Goal: Task Accomplishment & Management: Manage account settings

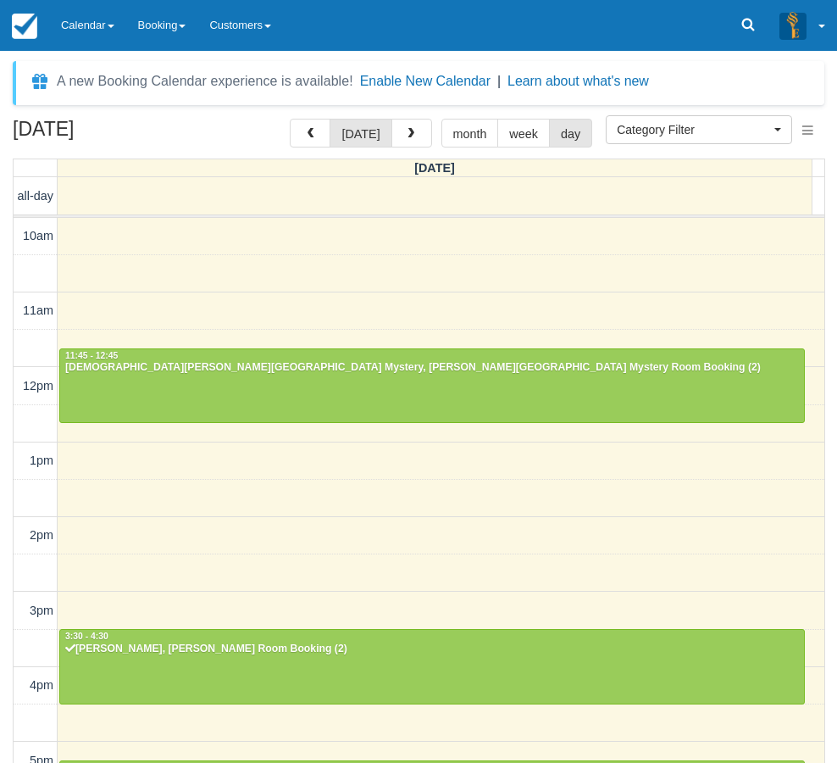
select select
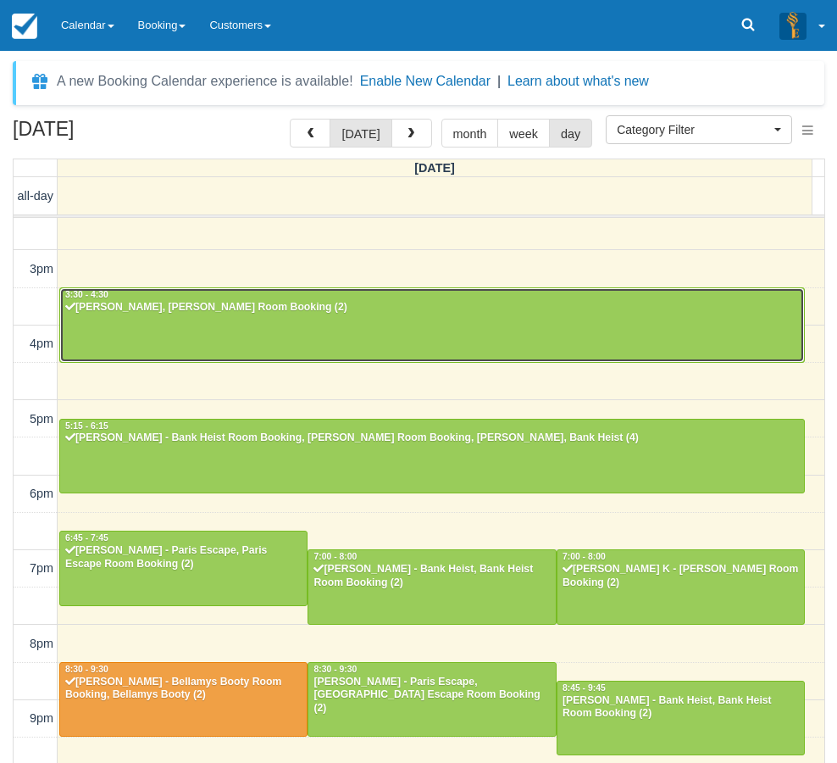
click at [169, 317] on div at bounding box center [432, 324] width 744 height 73
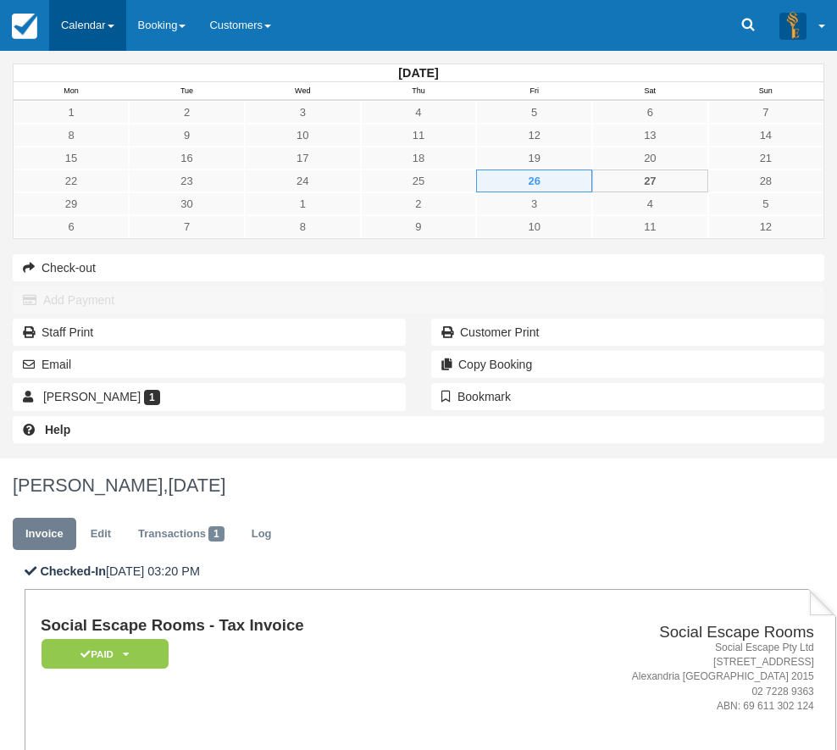
click at [86, 14] on link "Calendar" at bounding box center [87, 25] width 77 height 51
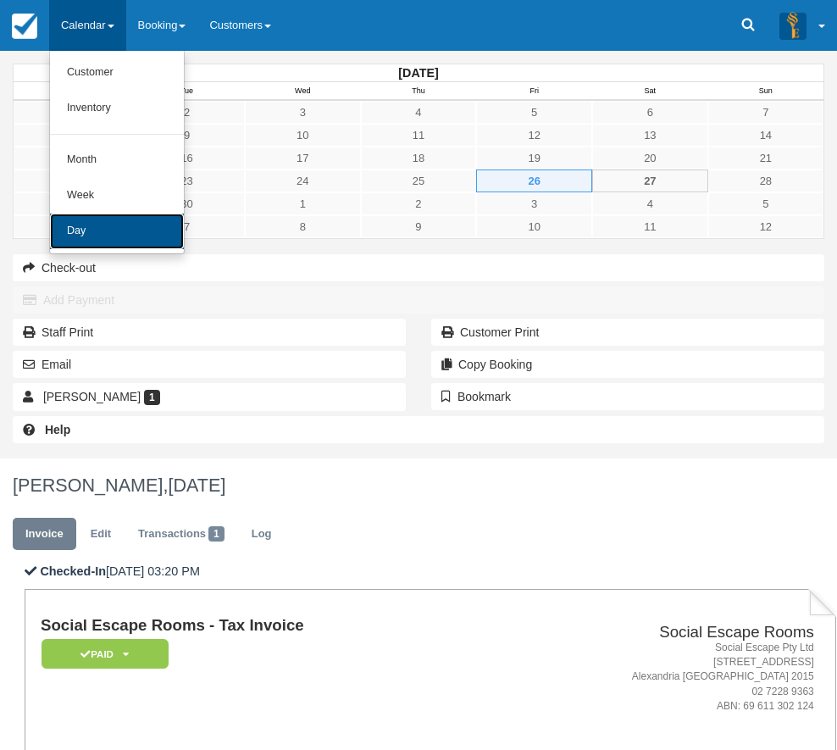
click at [121, 234] on link "Day" at bounding box center [117, 232] width 134 height 36
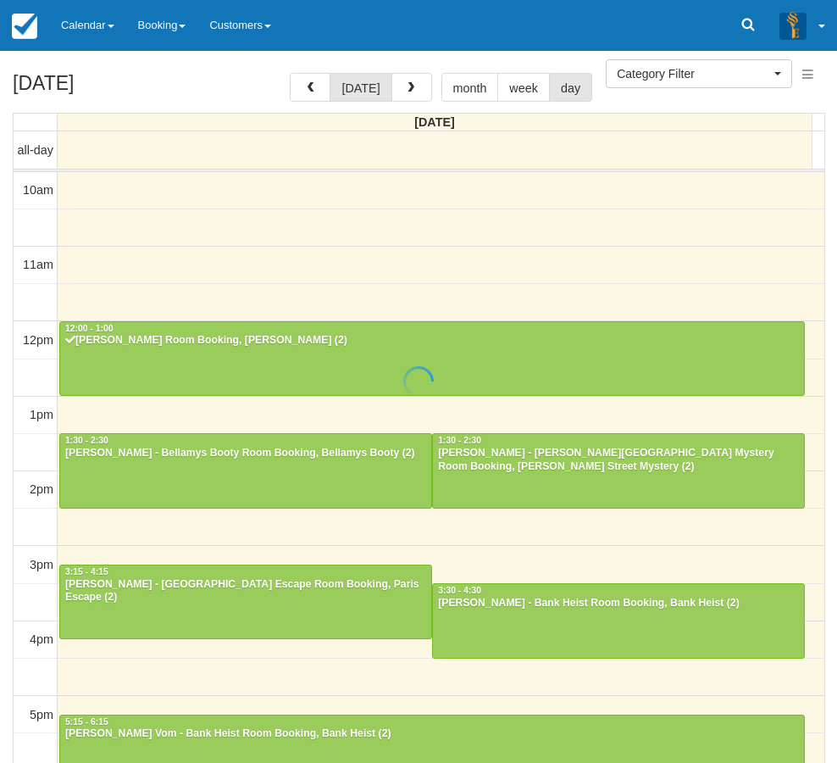
select select
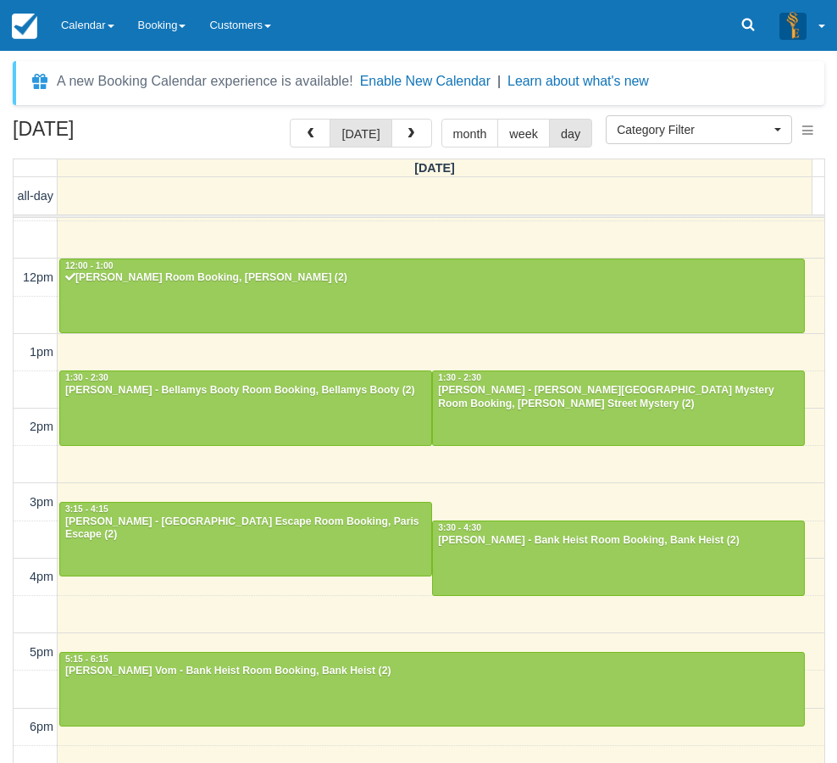
scroll to position [66, 0]
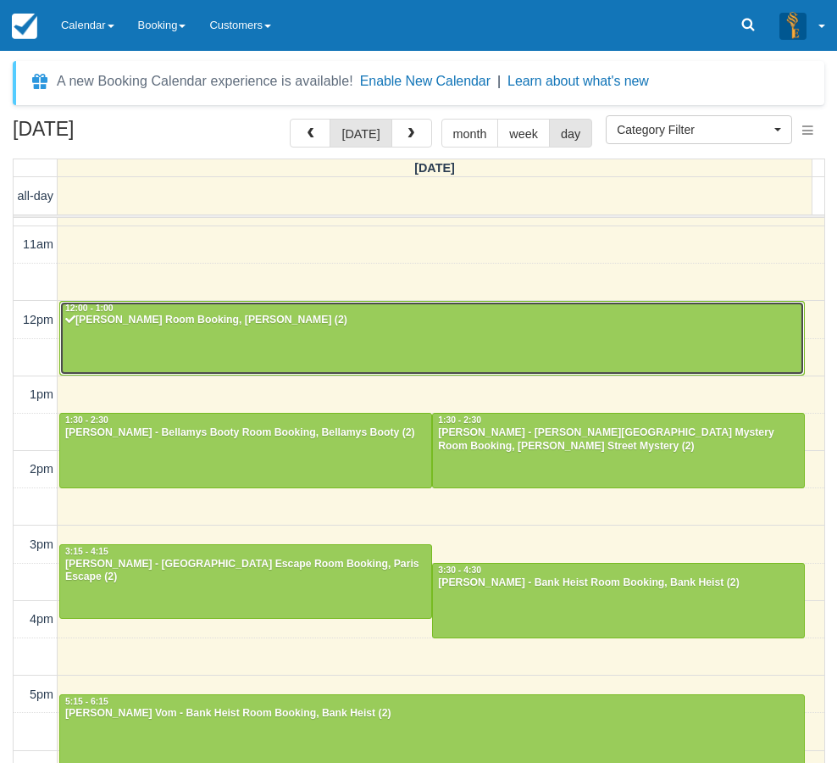
click at [181, 352] on div at bounding box center [432, 338] width 744 height 73
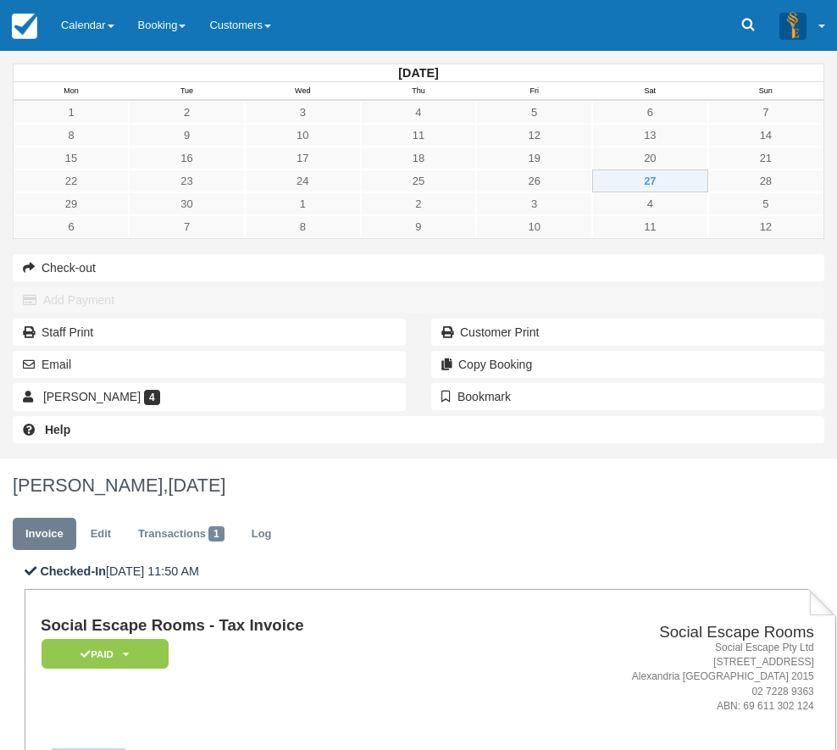
drag, startPoint x: 333, startPoint y: 344, endPoint x: 262, endPoint y: 350, distance: 71.4
copy strong "Ben Stanic"
click at [93, 37] on link "Calendar" at bounding box center [87, 25] width 77 height 51
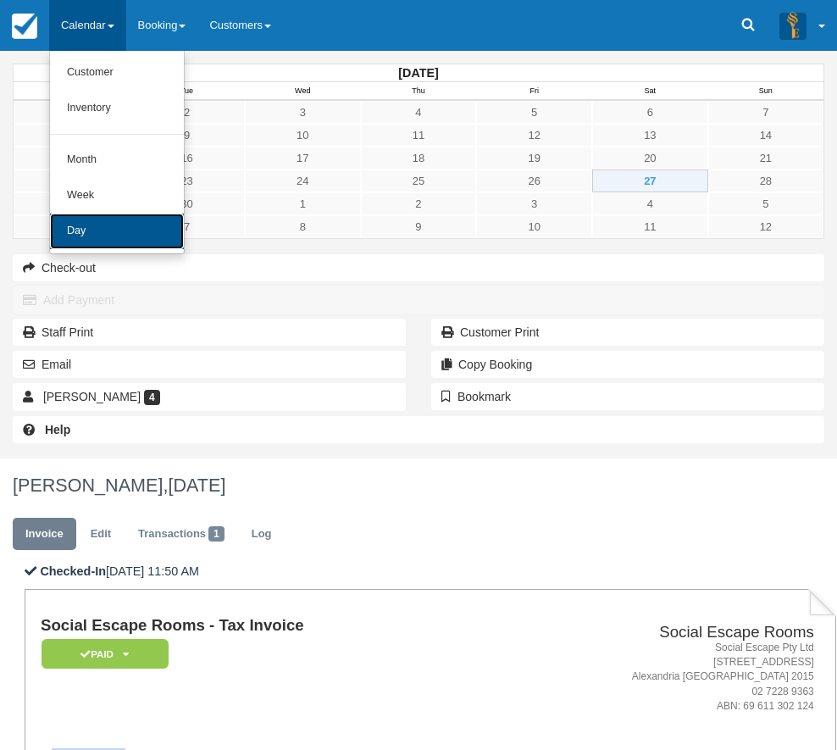
click at [91, 241] on link "Day" at bounding box center [117, 232] width 134 height 36
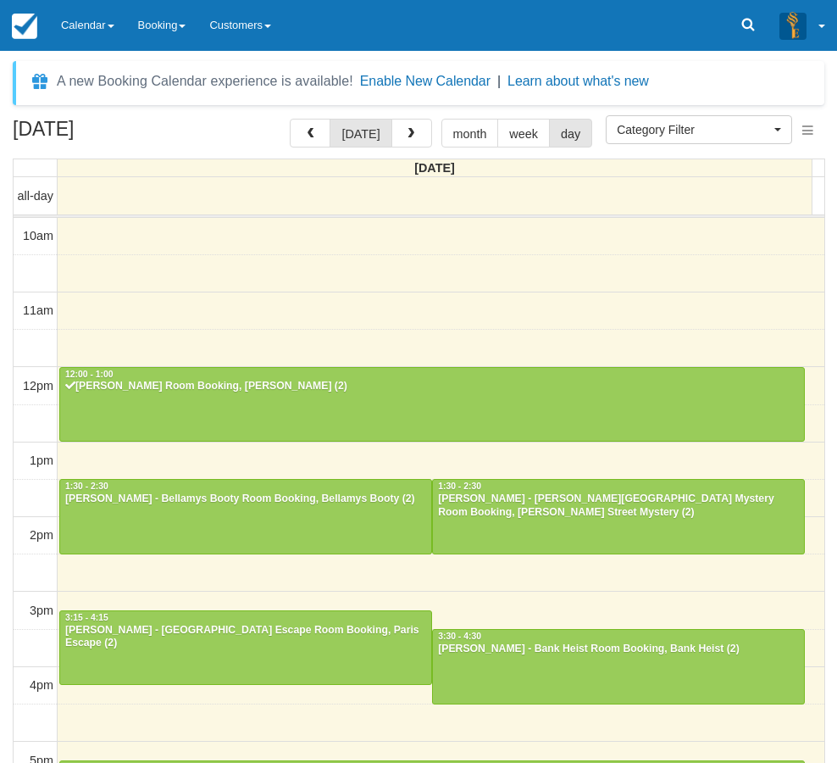
select select
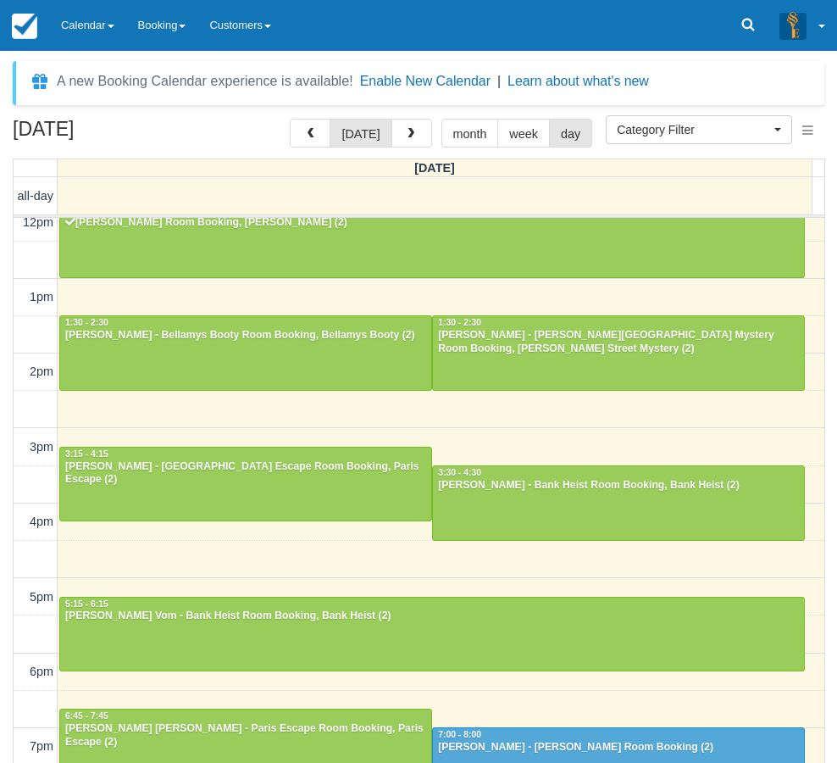
scroll to position [151, 0]
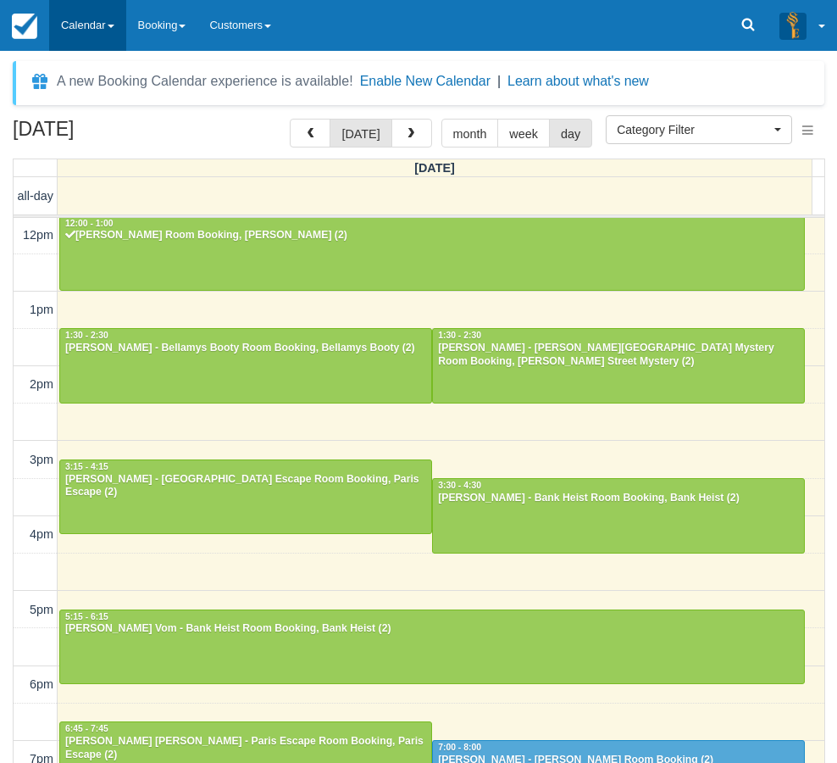
click at [82, 29] on link "Calendar" at bounding box center [87, 25] width 77 height 51
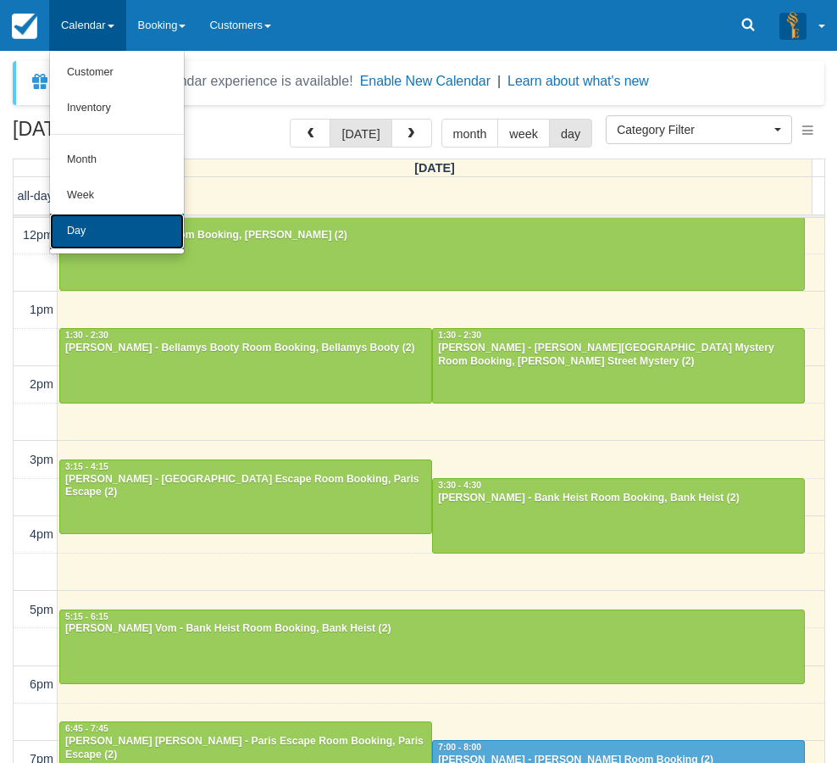
click at [109, 242] on link "Day" at bounding box center [117, 232] width 134 height 36
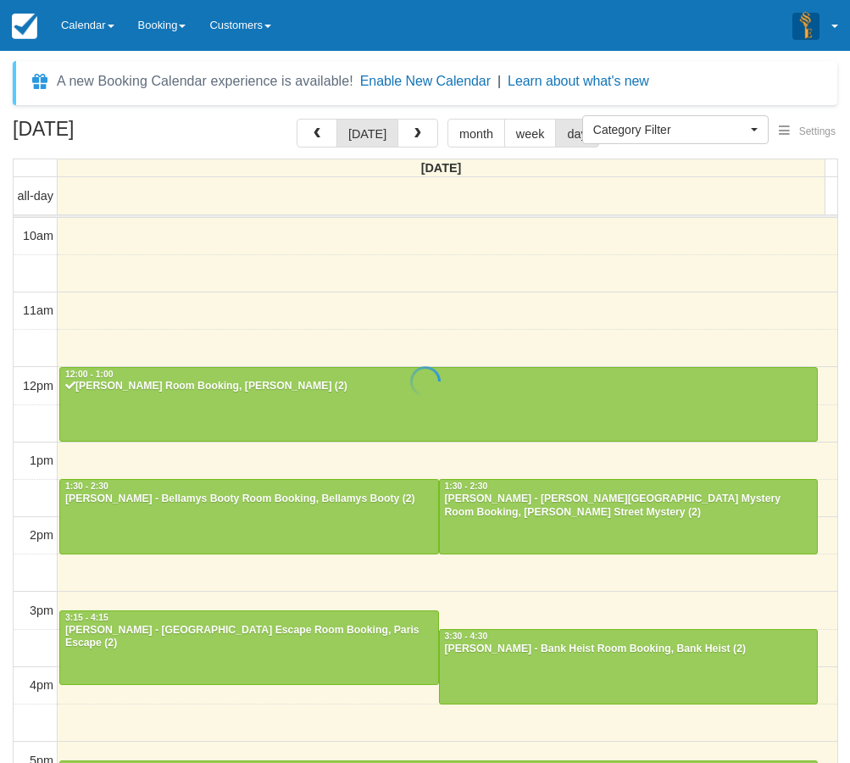
select select
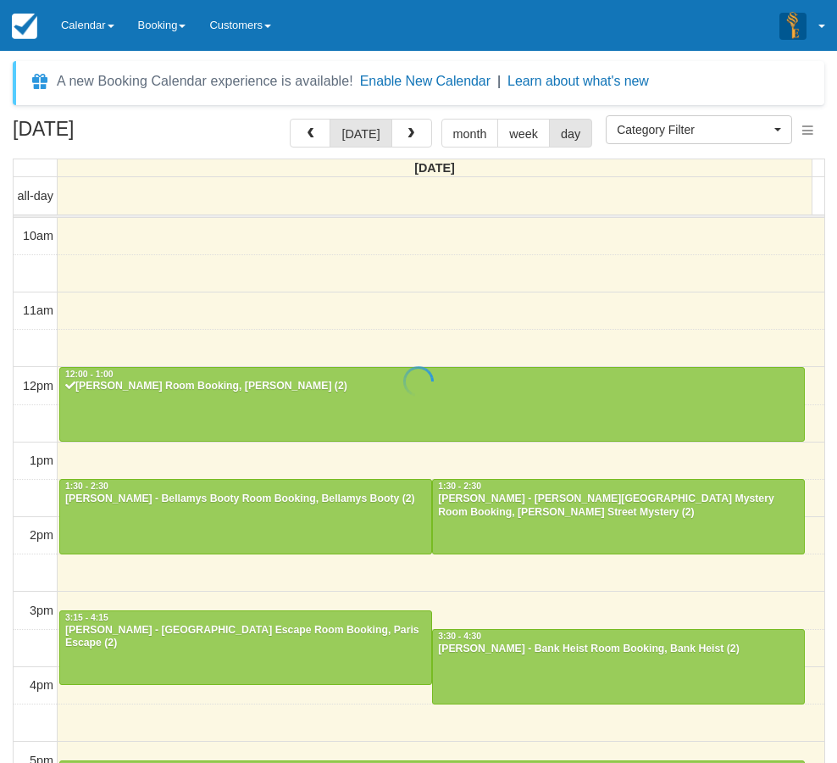
scroll to position [151, 0]
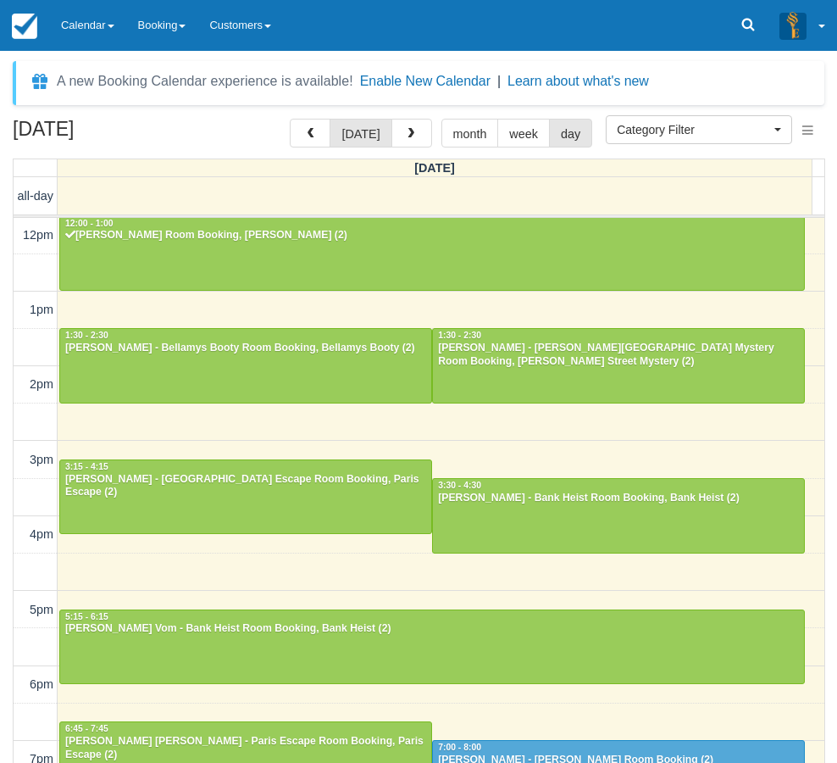
click at [1, 618] on div "[DATE] [DATE] month week day [DATE] all-day 10am 11am 12pm 1pm 2pm 3pm 4pm 5pm …" at bounding box center [418, 466] width 837 height 694
click at [93, 3] on link "Calendar" at bounding box center [87, 25] width 77 height 51
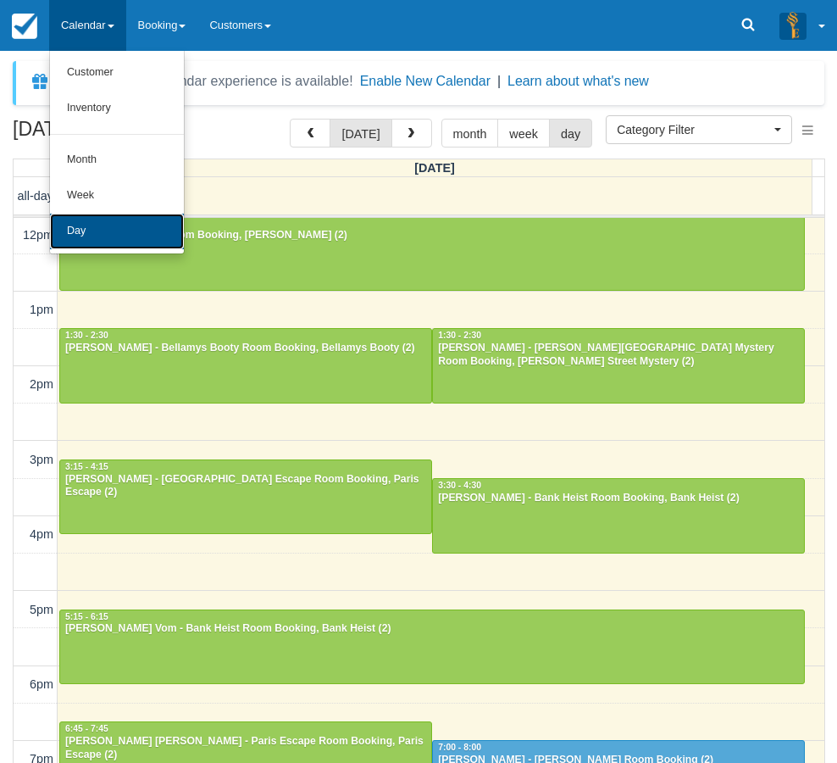
click at [119, 237] on link "Day" at bounding box center [117, 232] width 134 height 36
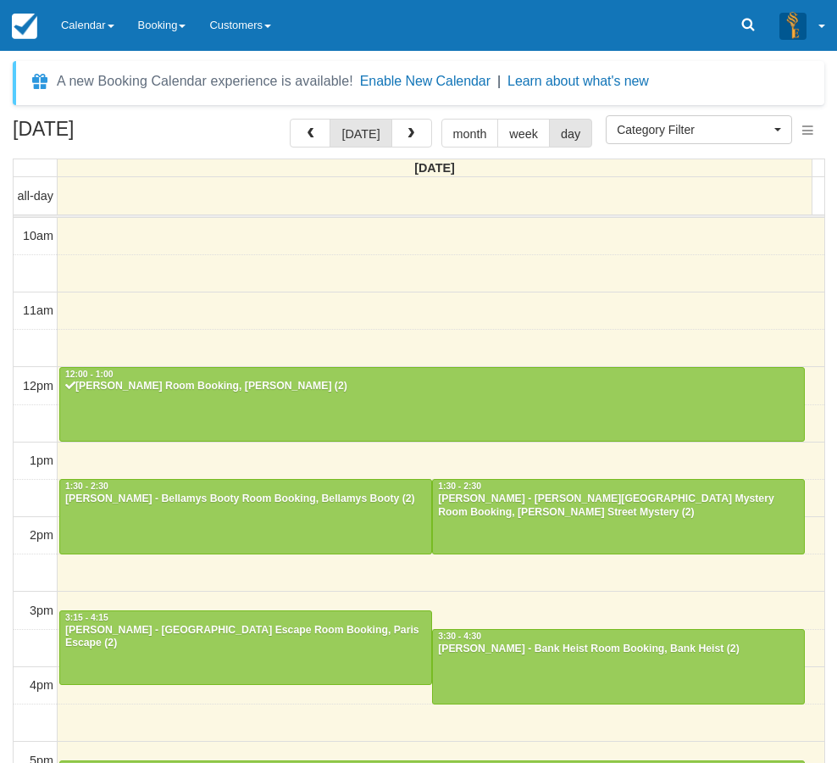
select select
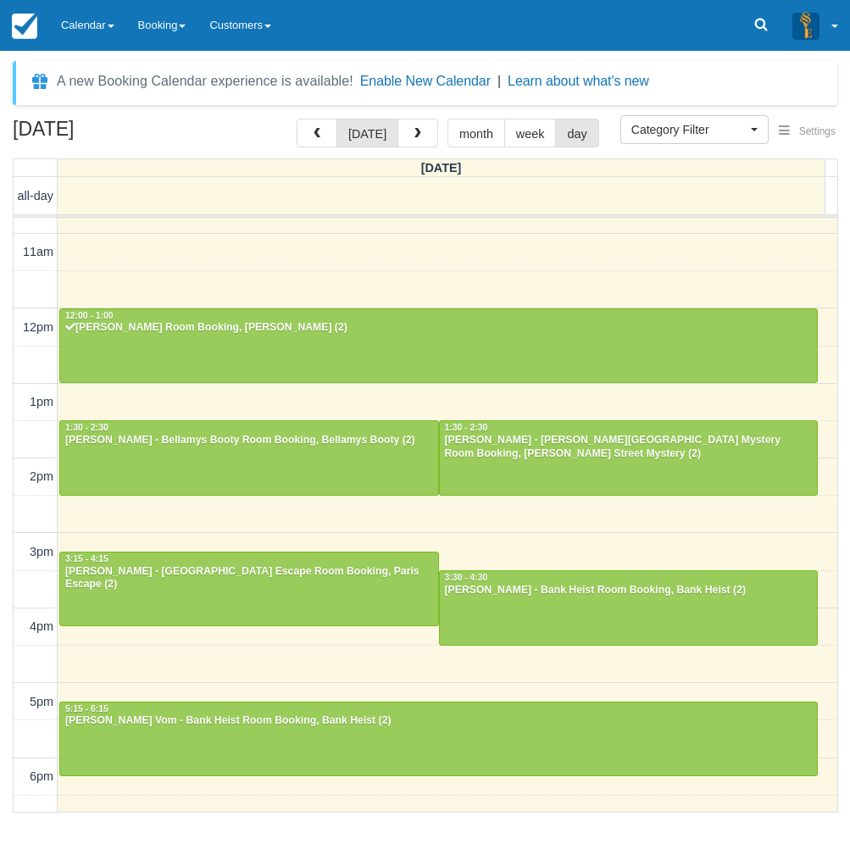
scroll to position [85, 0]
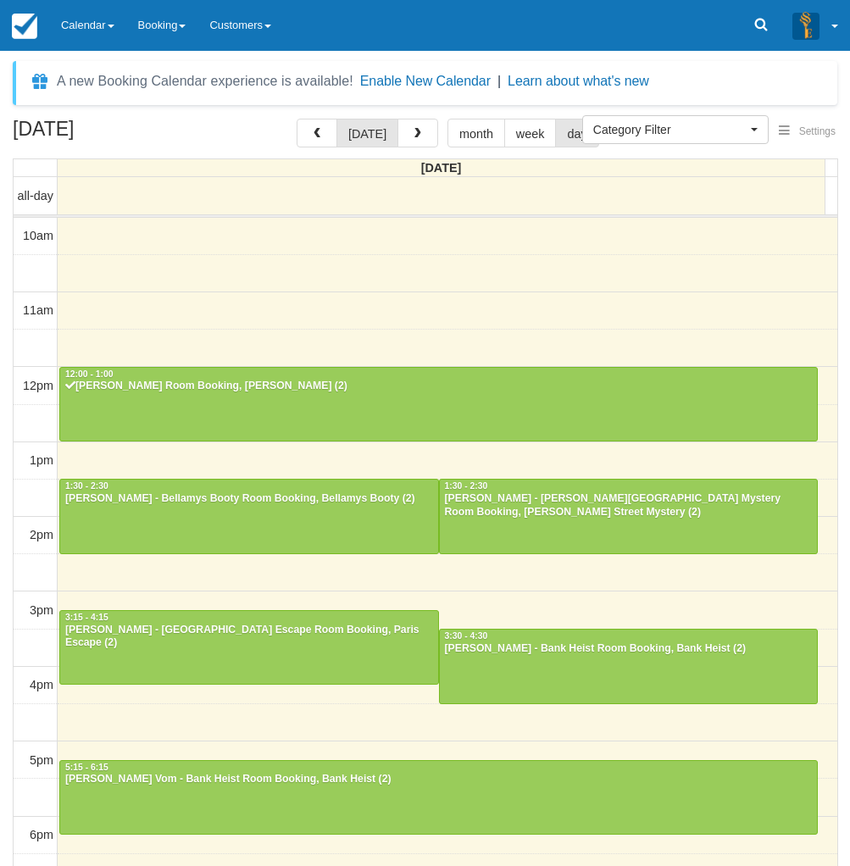
select select
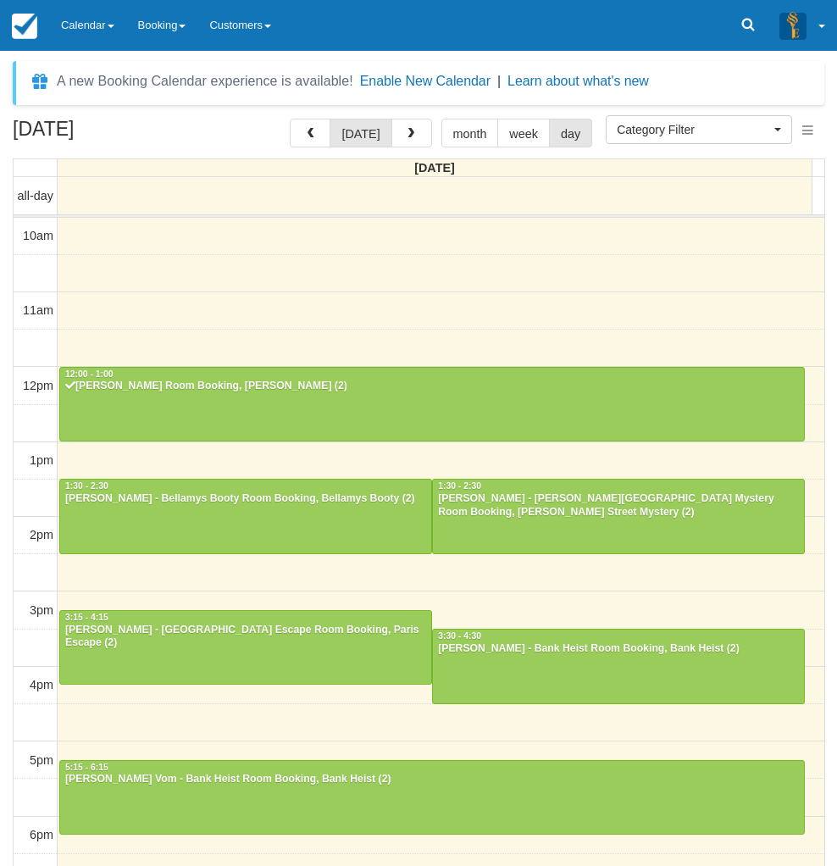
scroll to position [151, 0]
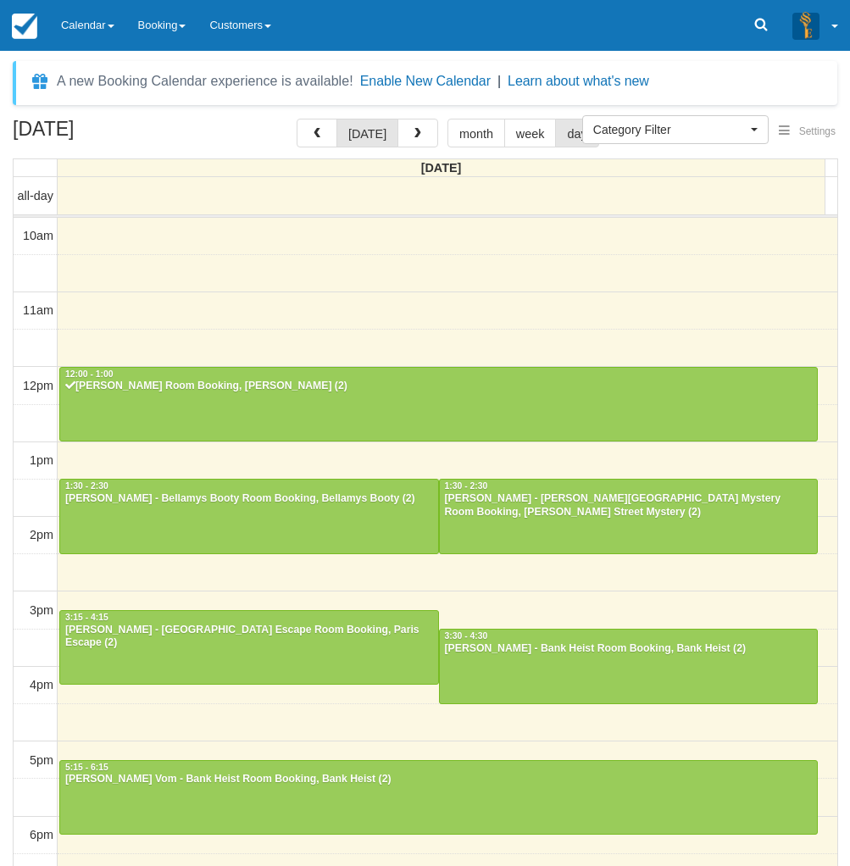
select select
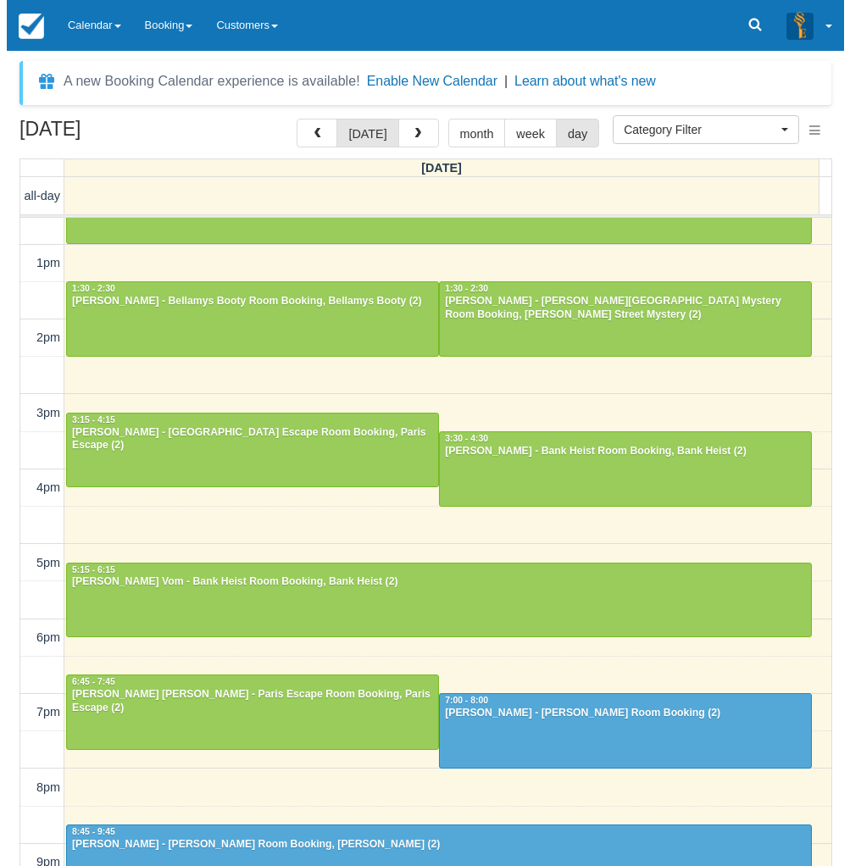
scroll to position [237, 0]
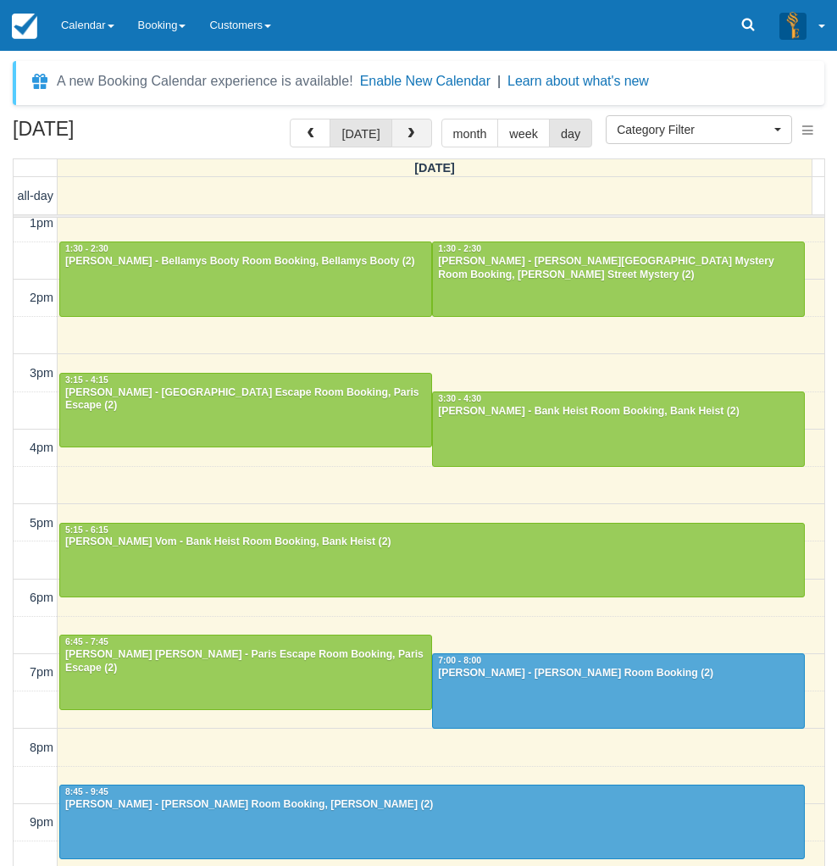
click at [422, 140] on button "button" at bounding box center [411, 133] width 41 height 29
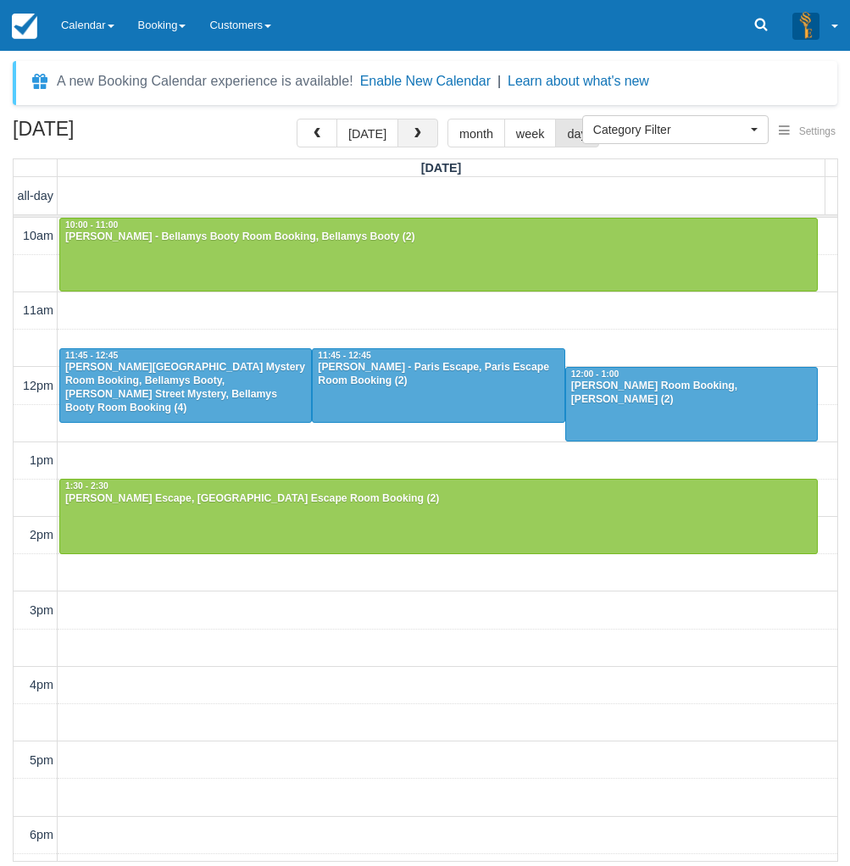
click at [415, 138] on span "button" at bounding box center [418, 134] width 12 height 12
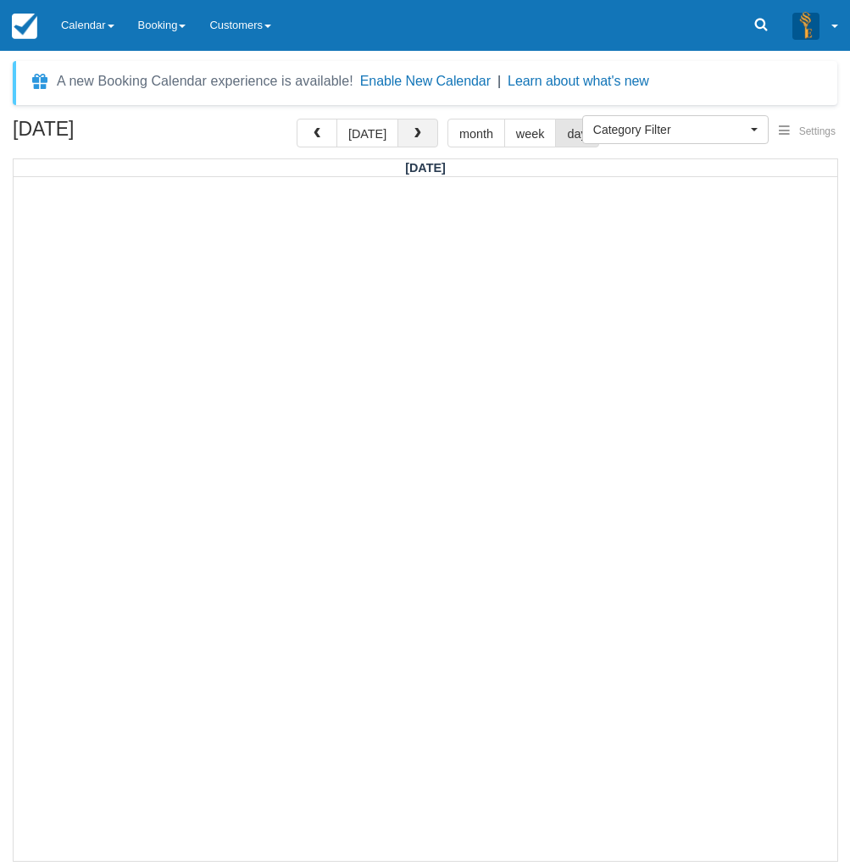
click at [412, 138] on span "button" at bounding box center [418, 134] width 12 height 12
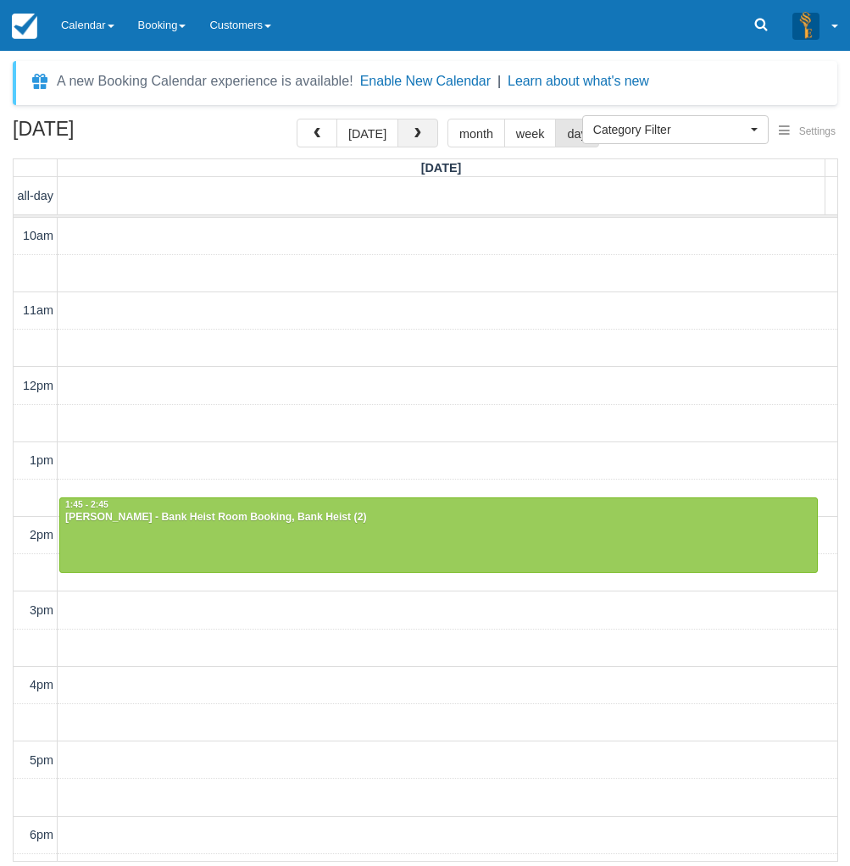
scroll to position [151, 0]
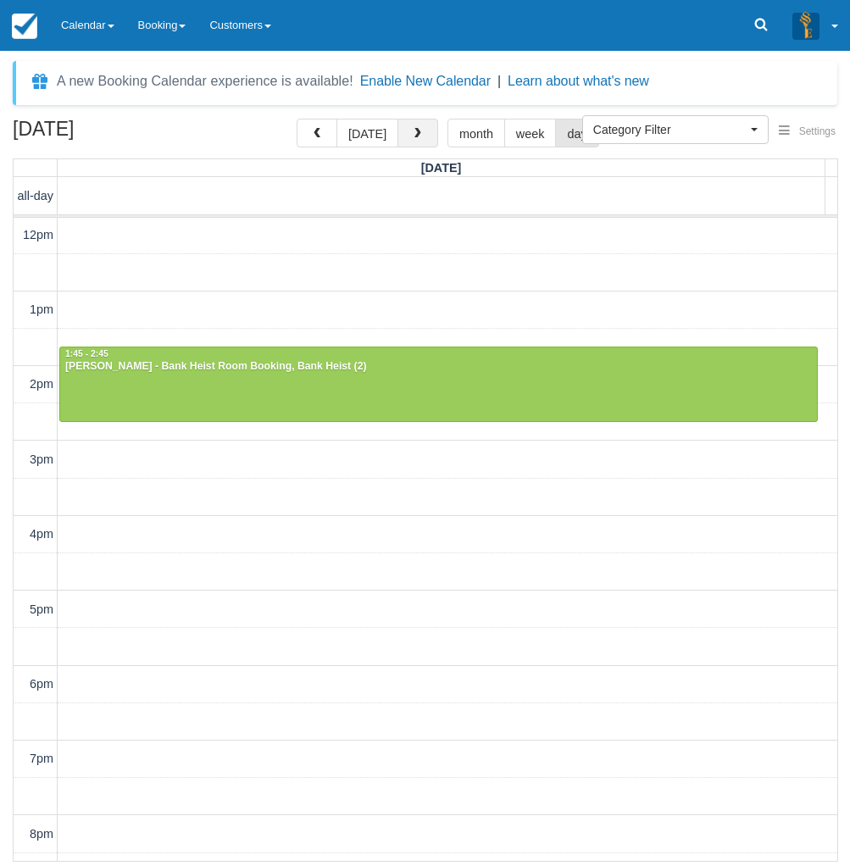
click at [412, 138] on span "button" at bounding box center [418, 134] width 12 height 12
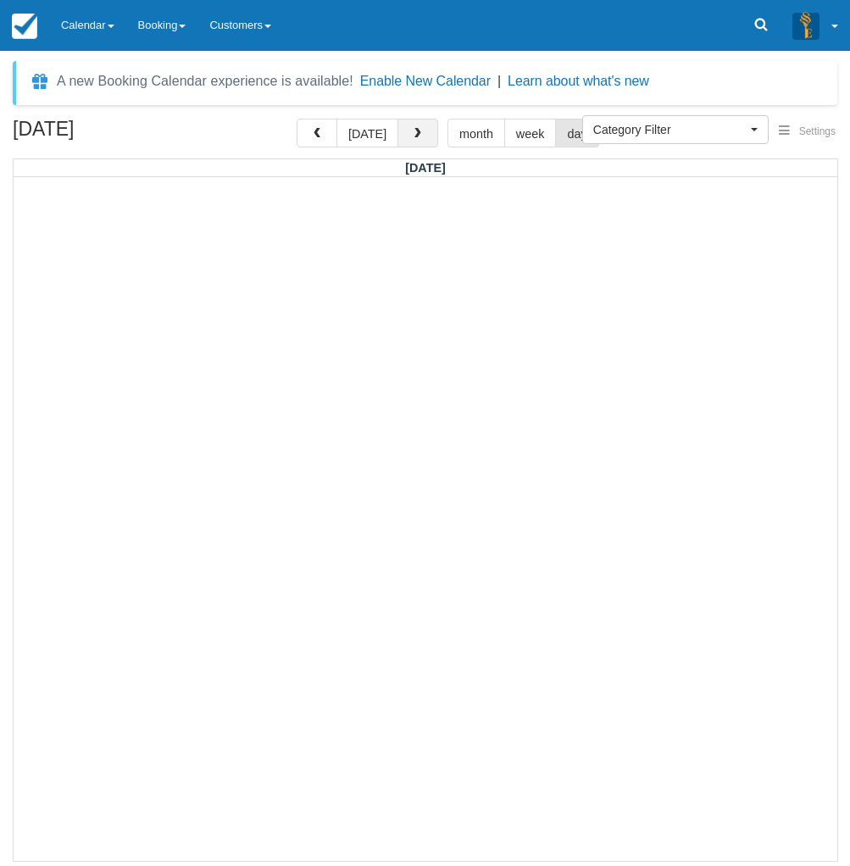
click at [412, 138] on span "button" at bounding box center [418, 134] width 12 height 12
click at [314, 133] on span "button" at bounding box center [317, 134] width 12 height 12
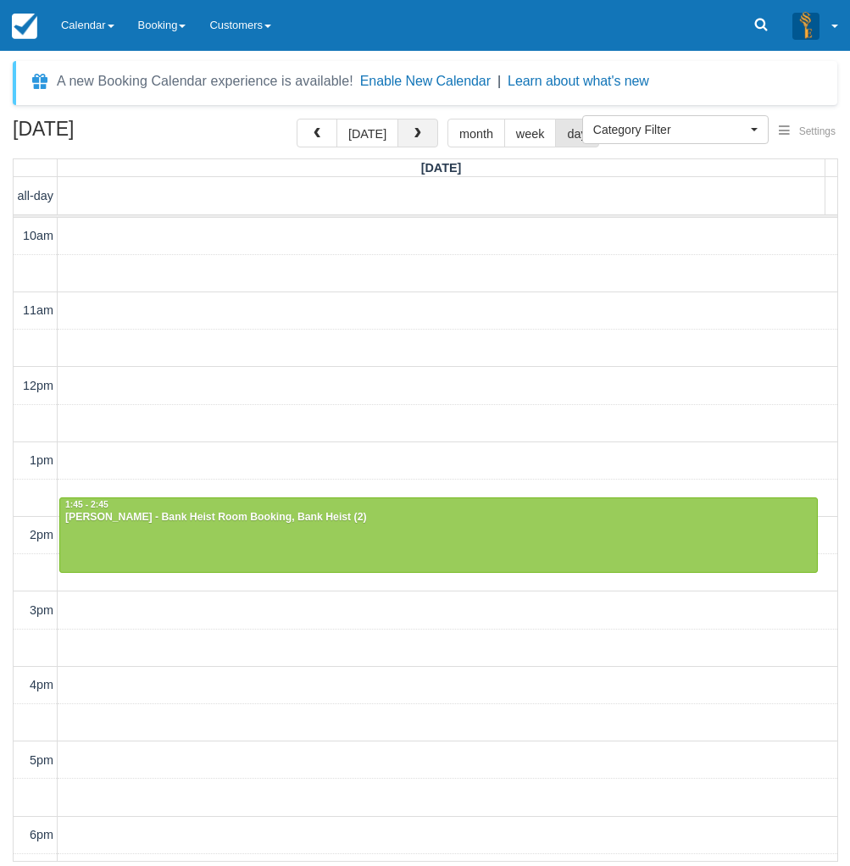
click at [425, 136] on button "button" at bounding box center [417, 133] width 41 height 29
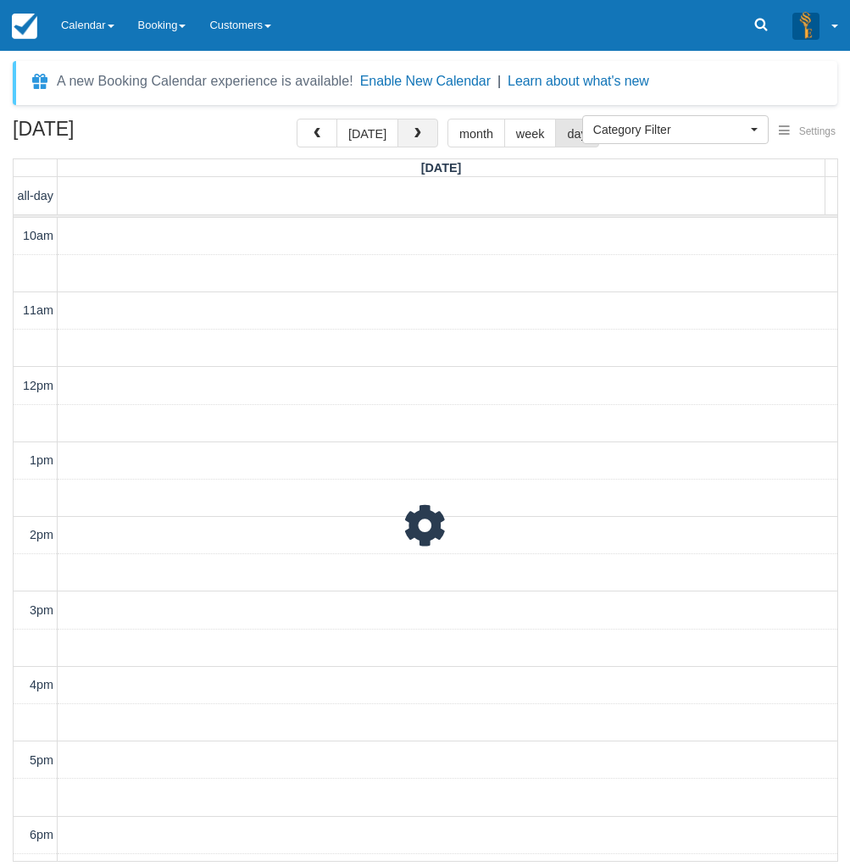
click at [425, 136] on button "button" at bounding box center [417, 133] width 41 height 29
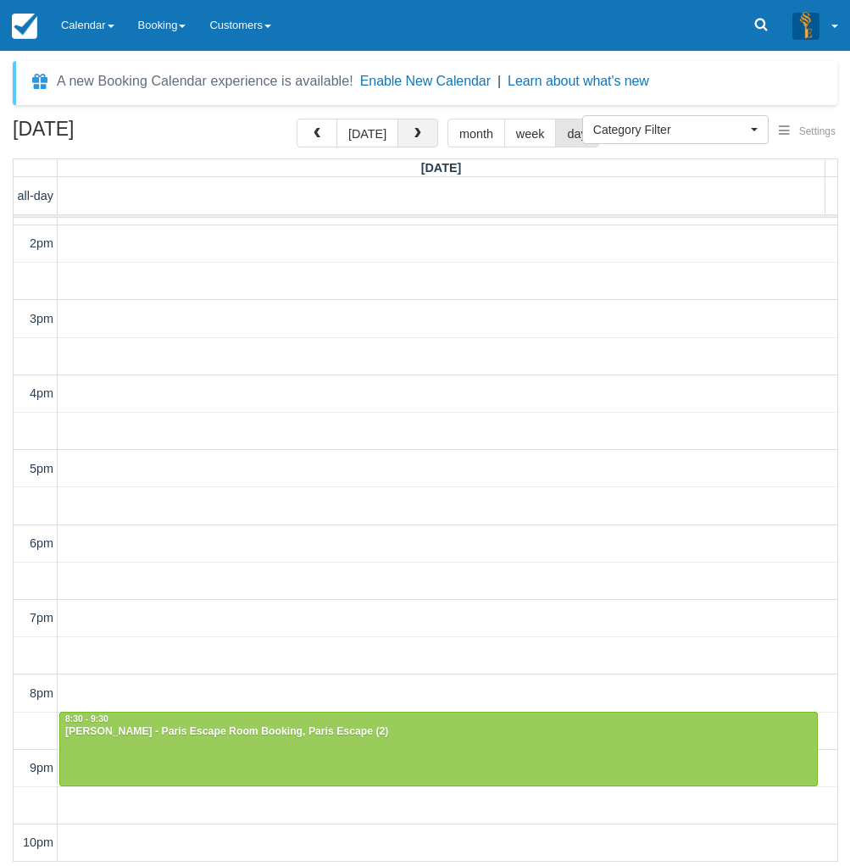
click at [414, 144] on button "button" at bounding box center [417, 133] width 41 height 29
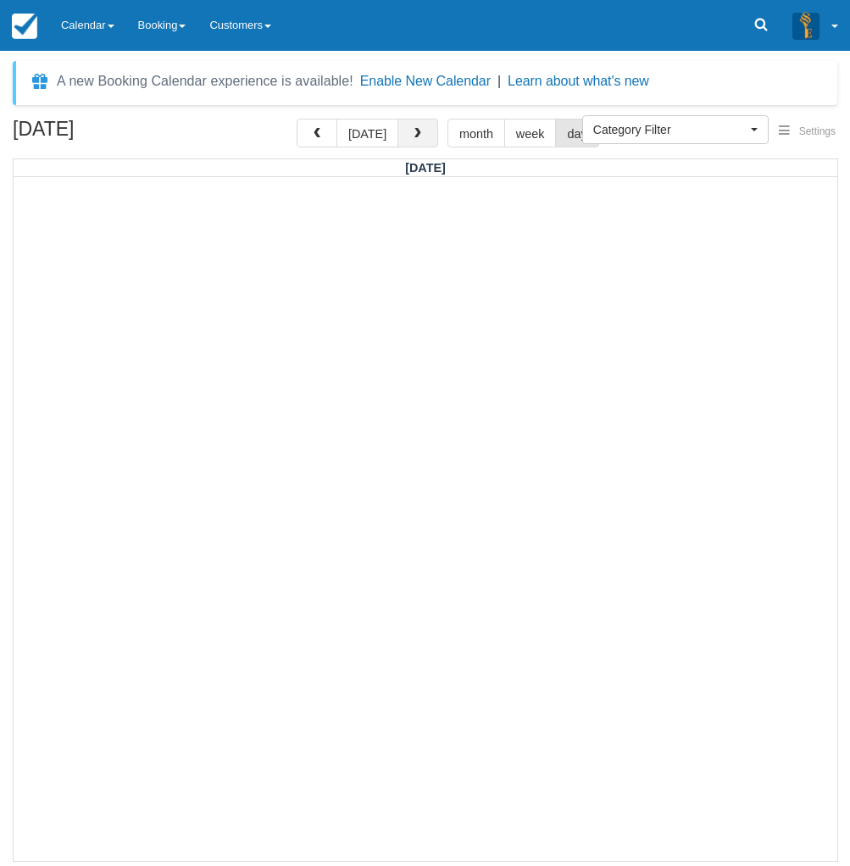
click at [412, 129] on span "button" at bounding box center [418, 134] width 12 height 12
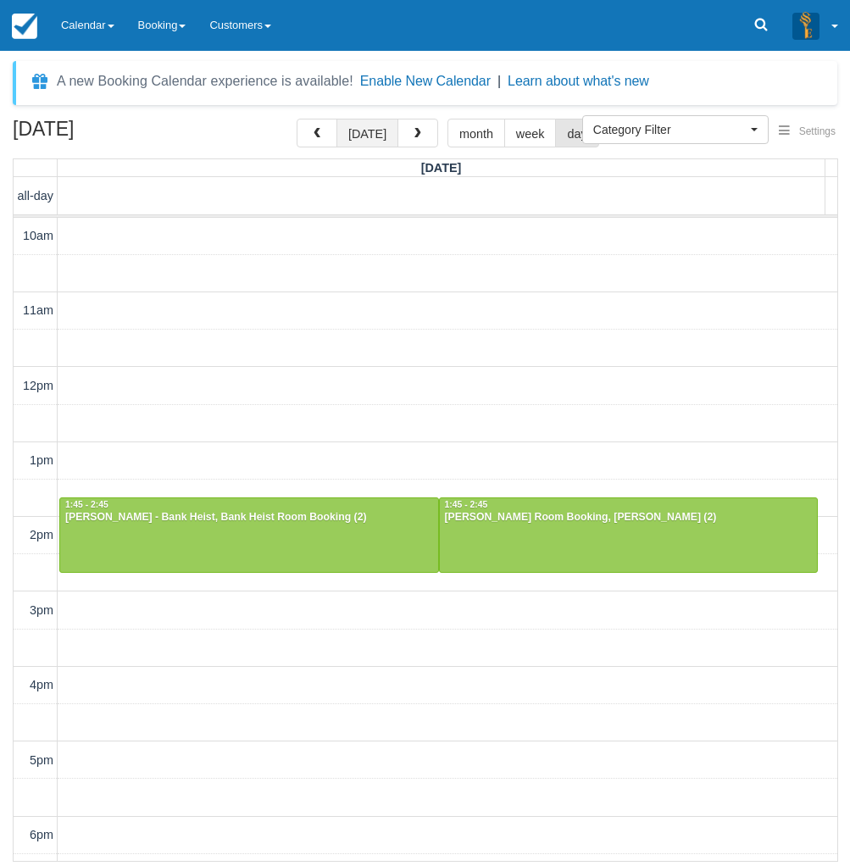
click at [364, 136] on button "[DATE]" at bounding box center [367, 133] width 62 height 29
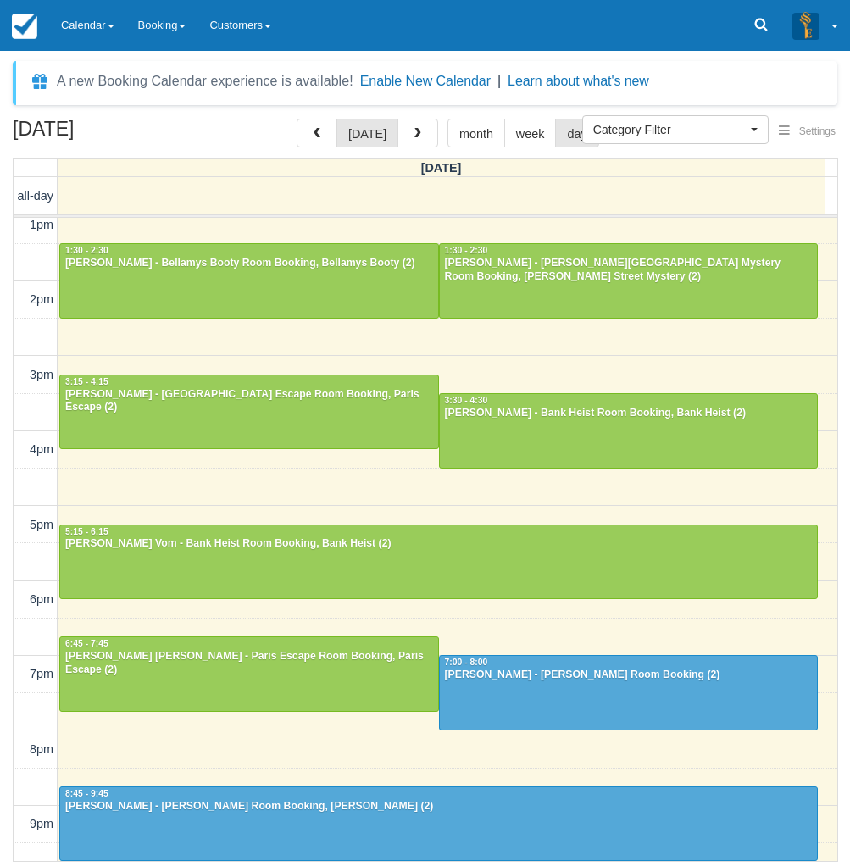
scroll to position [151, 0]
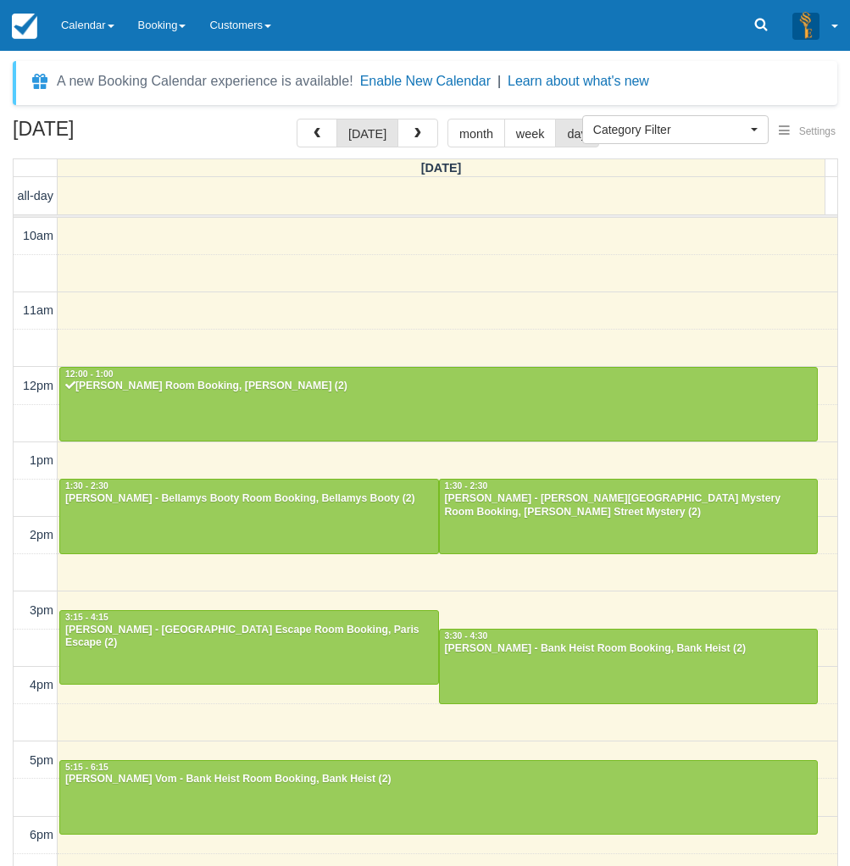
select select
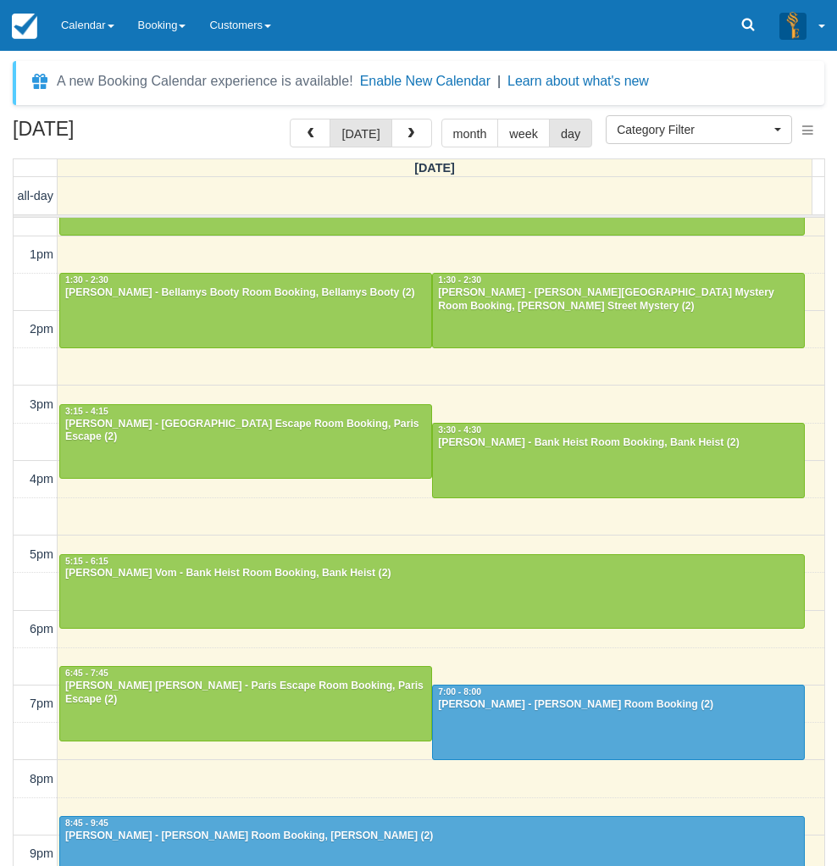
scroll to position [236, 0]
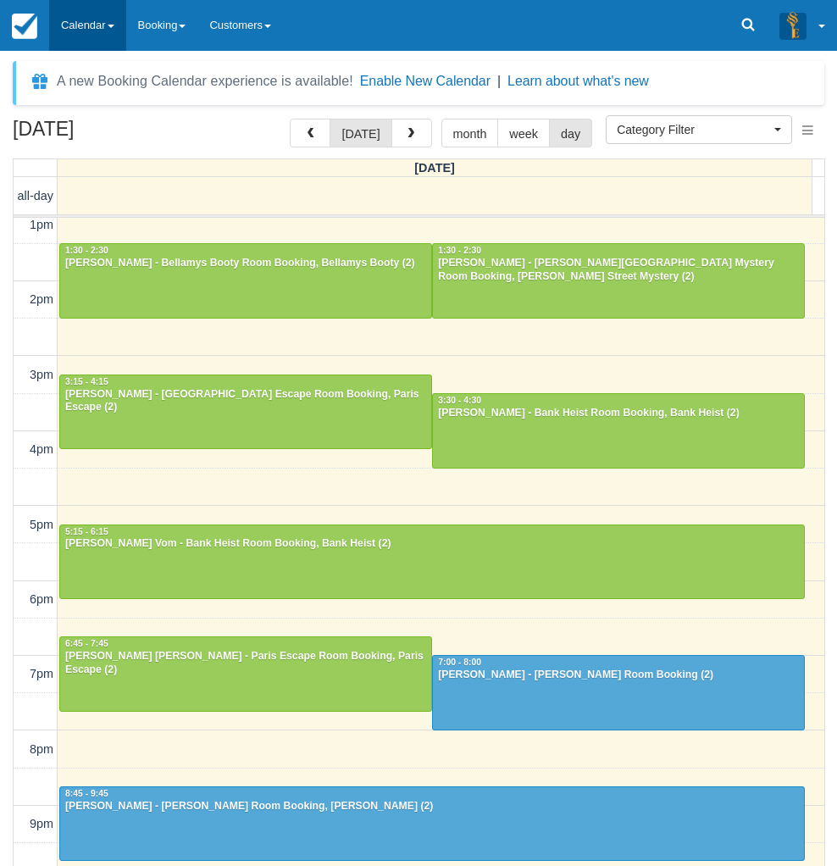
click at [76, 31] on link "Calendar" at bounding box center [87, 25] width 77 height 51
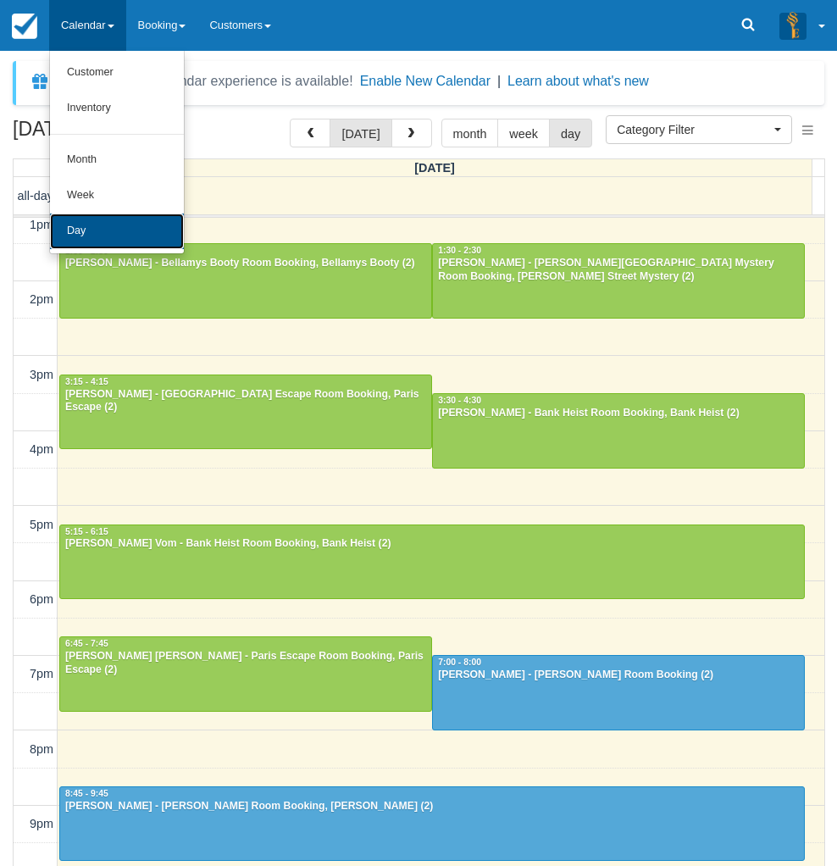
click at [94, 233] on link "Day" at bounding box center [117, 232] width 134 height 36
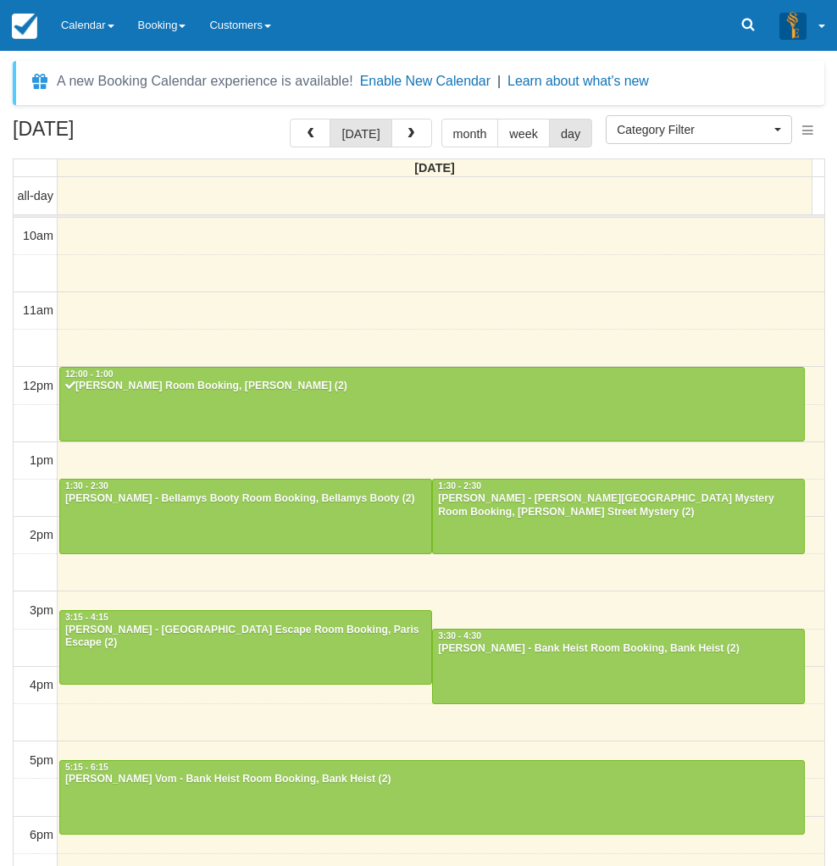
select select
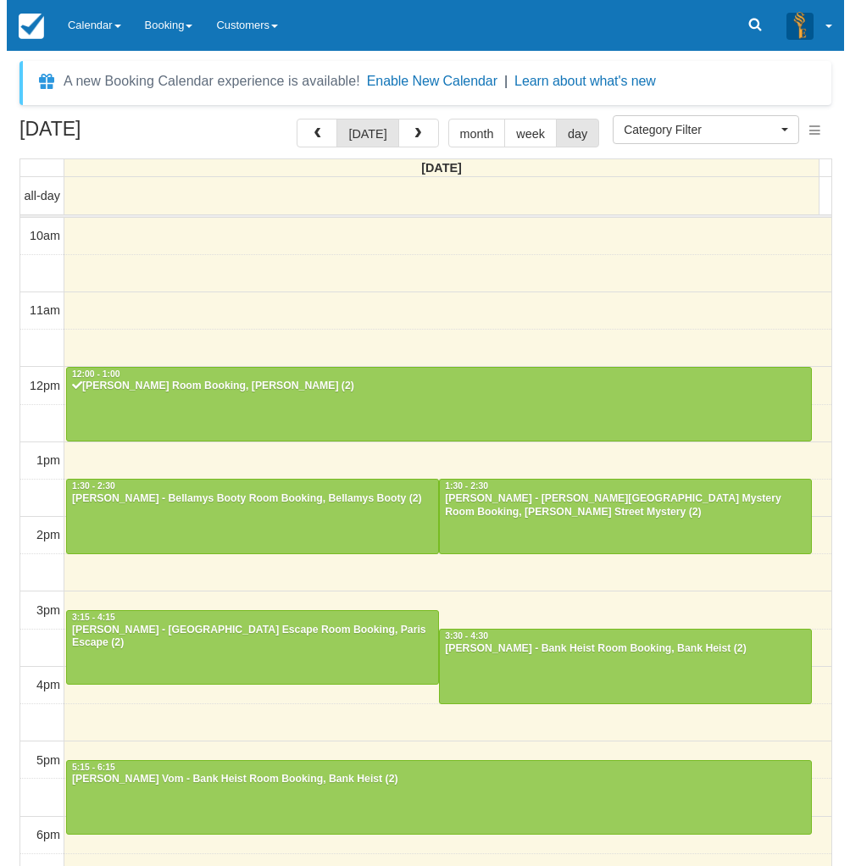
scroll to position [151, 0]
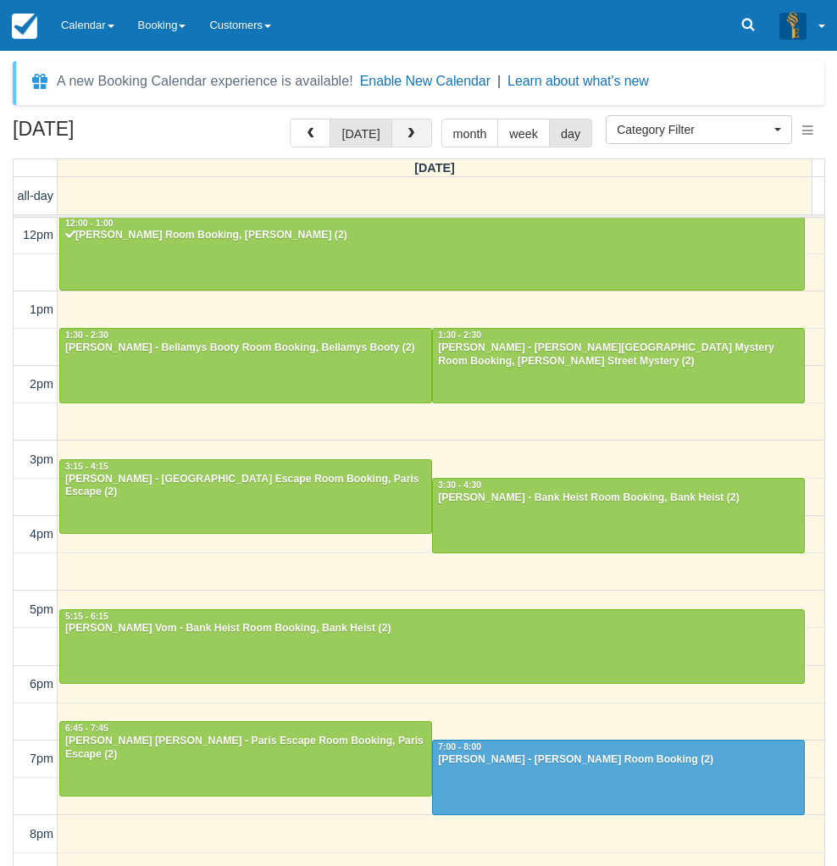
click at [408, 128] on span "button" at bounding box center [411, 134] width 12 height 12
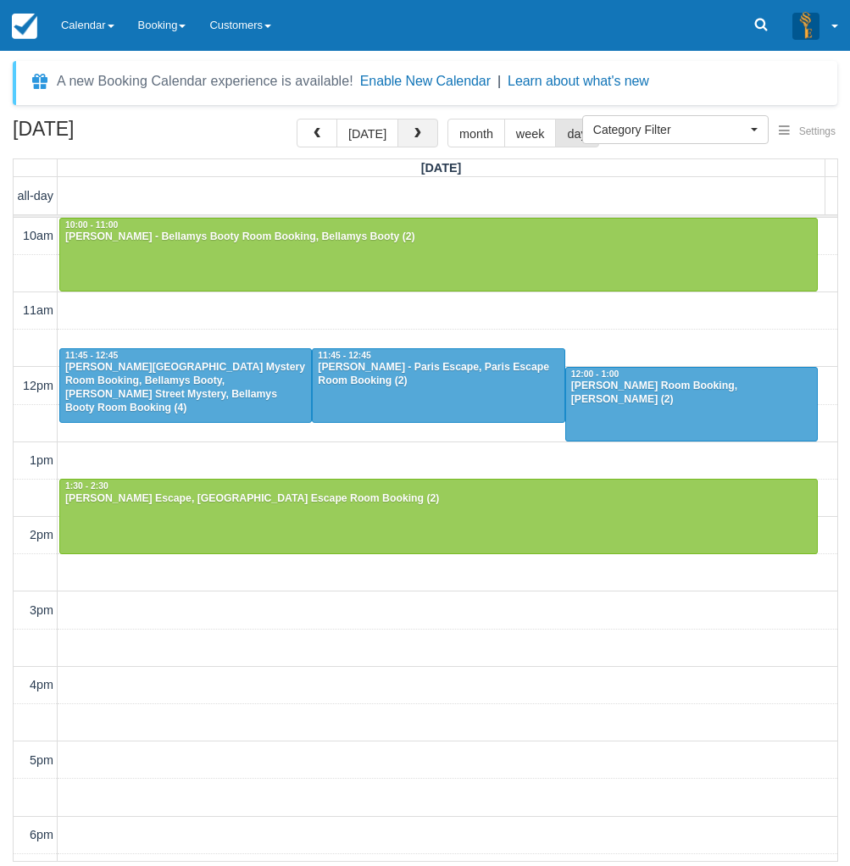
click at [414, 131] on span "button" at bounding box center [418, 134] width 12 height 12
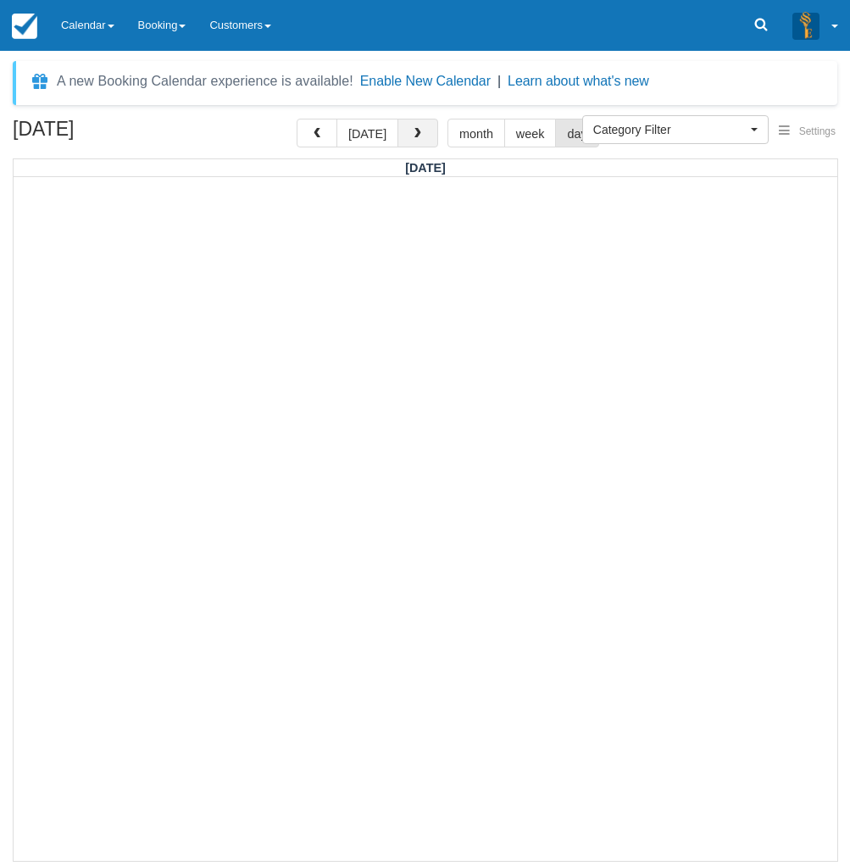
click at [414, 131] on span "button" at bounding box center [418, 134] width 12 height 12
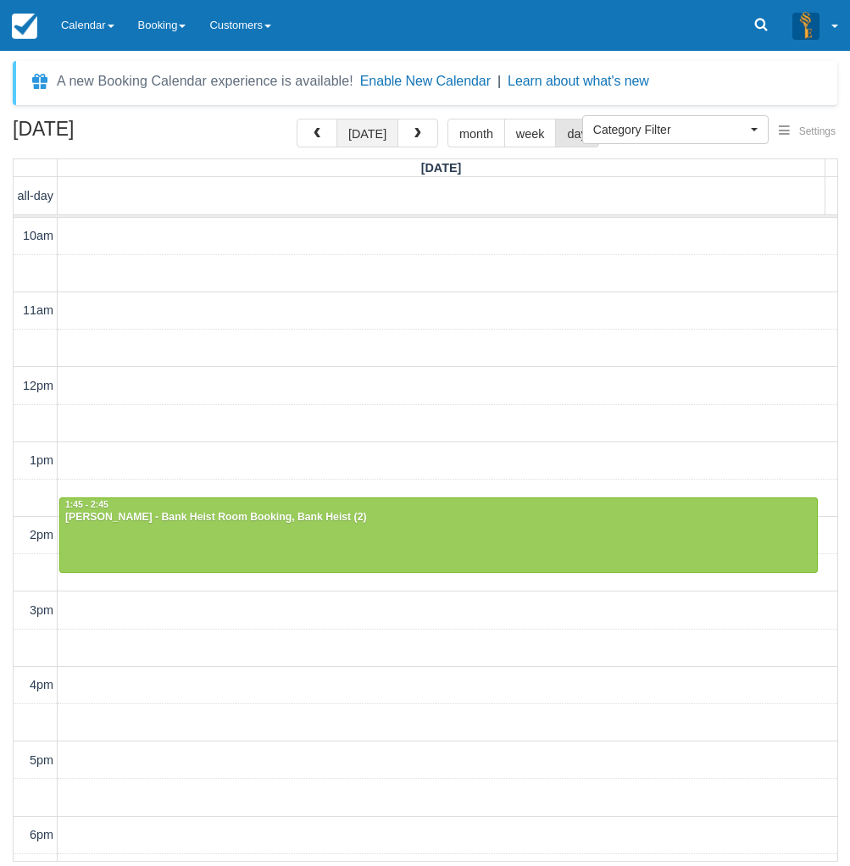
click at [371, 130] on button "[DATE]" at bounding box center [367, 133] width 62 height 29
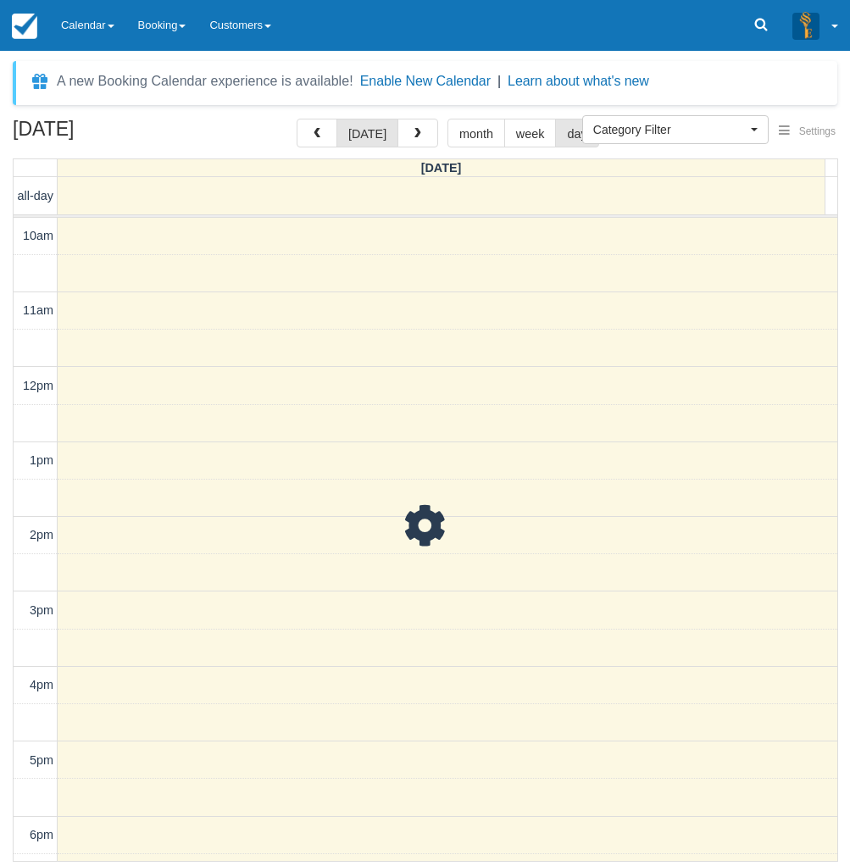
scroll to position [151, 0]
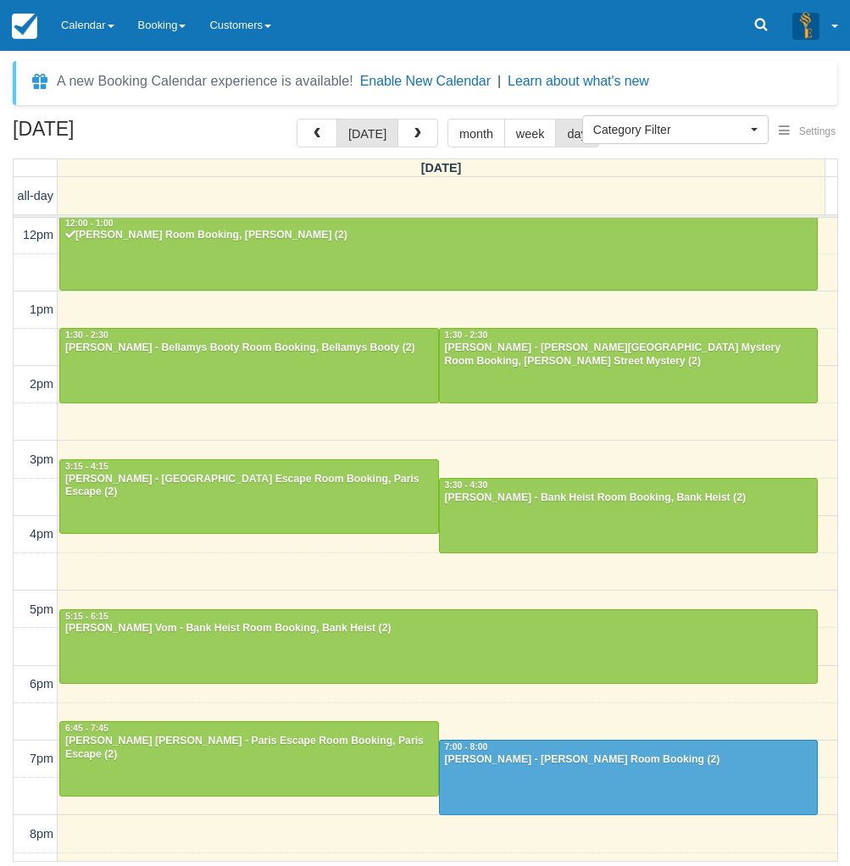
click at [4, 700] on div "September 27, 2025 today month week day Saturday all-day 10am 11am 12pm 1pm 2pm…" at bounding box center [425, 490] width 850 height 743
click at [323, 131] on span "button" at bounding box center [317, 134] width 12 height 12
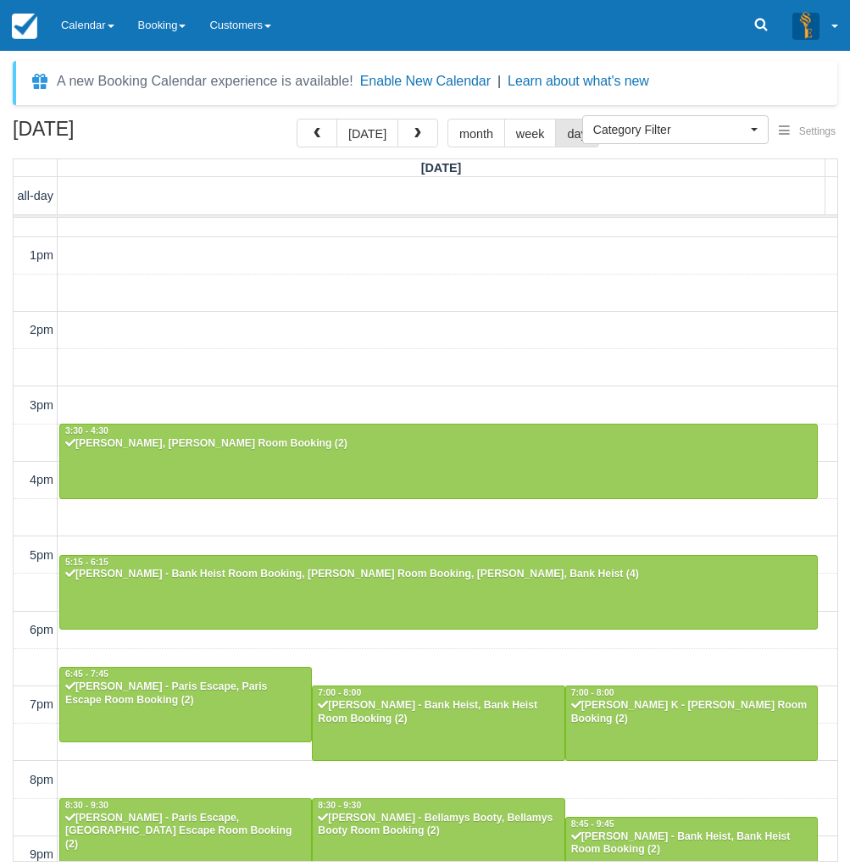
scroll to position [292, 0]
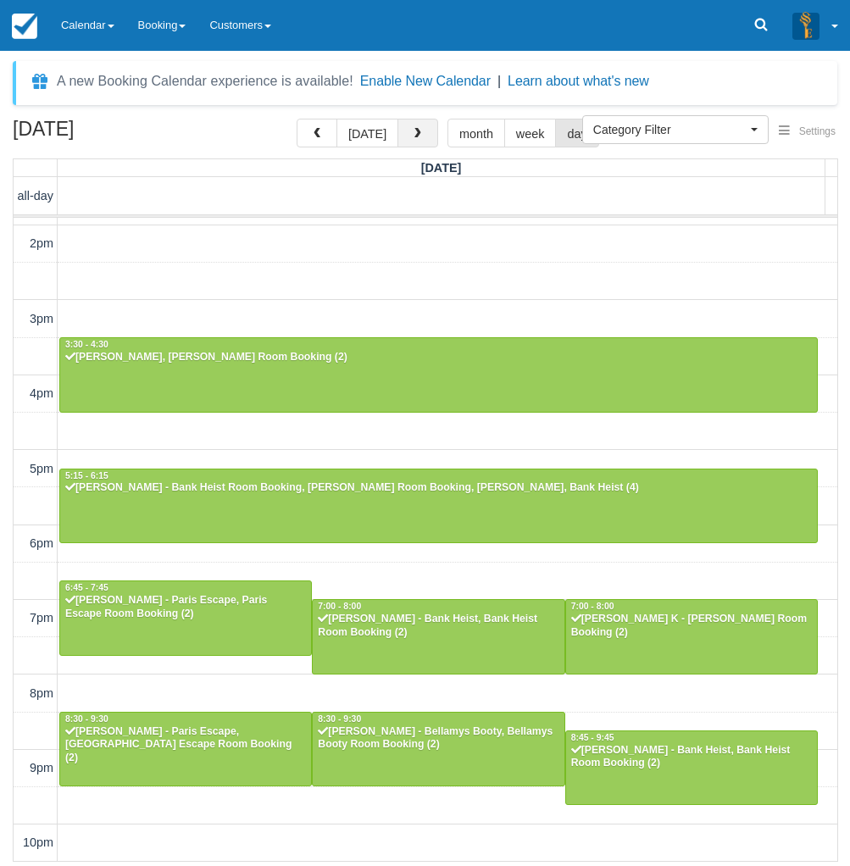
click at [414, 142] on button "button" at bounding box center [417, 133] width 41 height 29
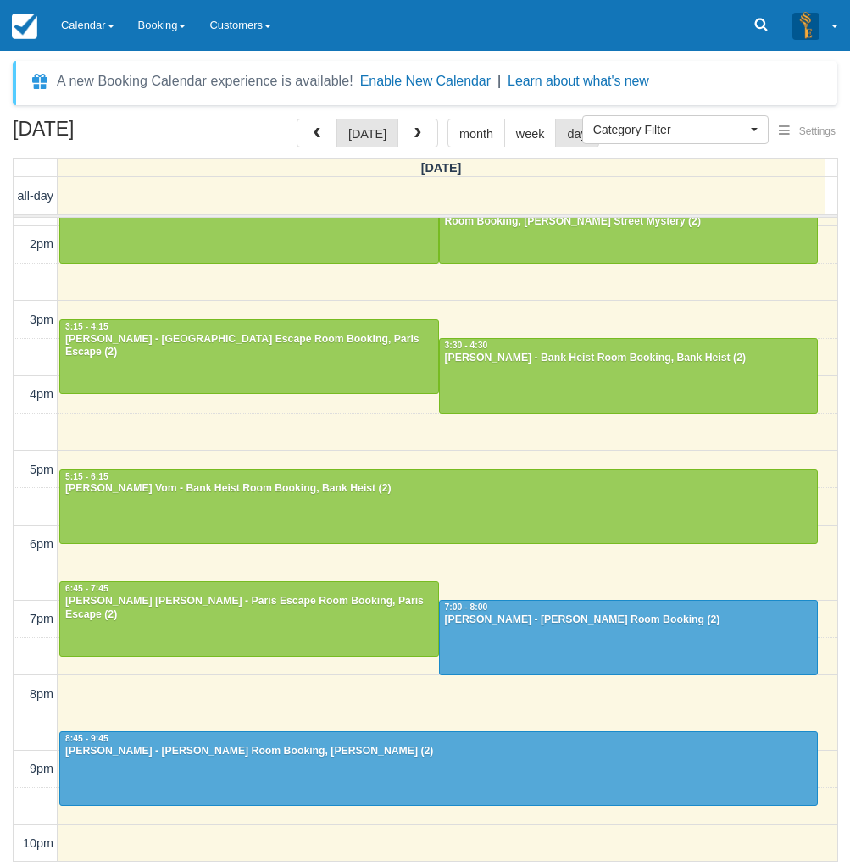
scroll to position [292, 0]
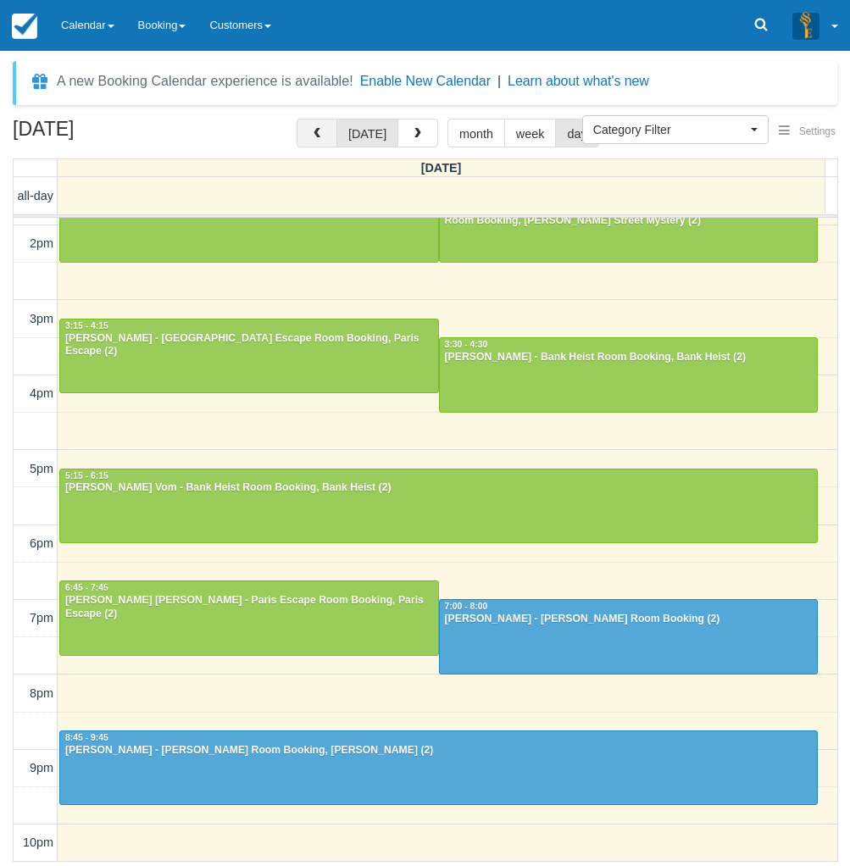
click at [323, 128] on span "button" at bounding box center [317, 134] width 12 height 12
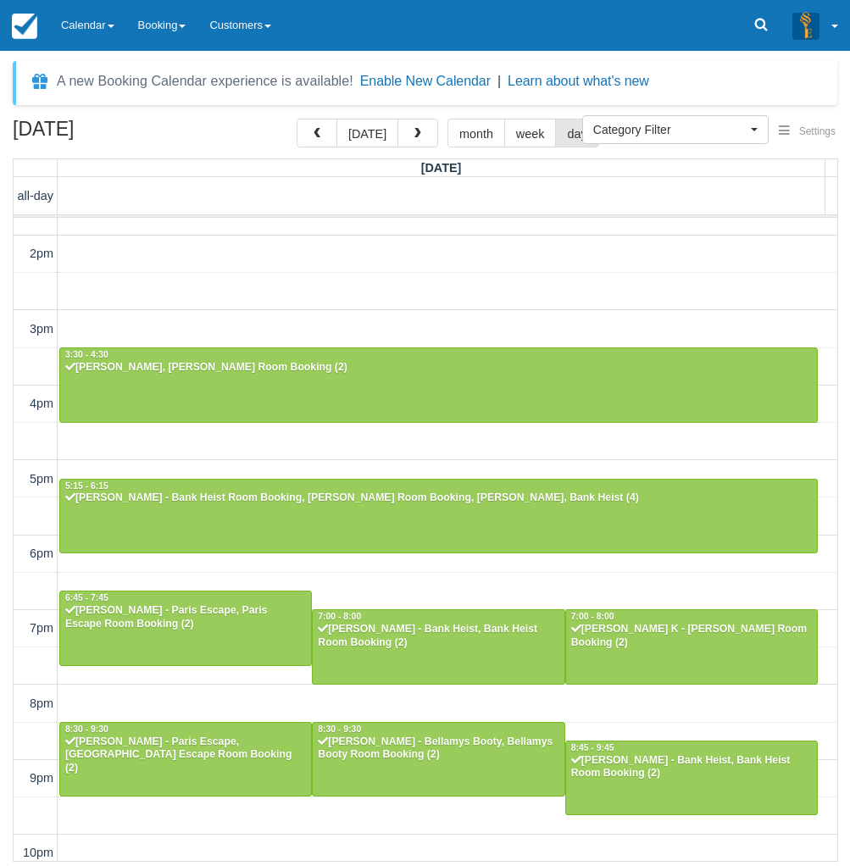
scroll to position [292, 0]
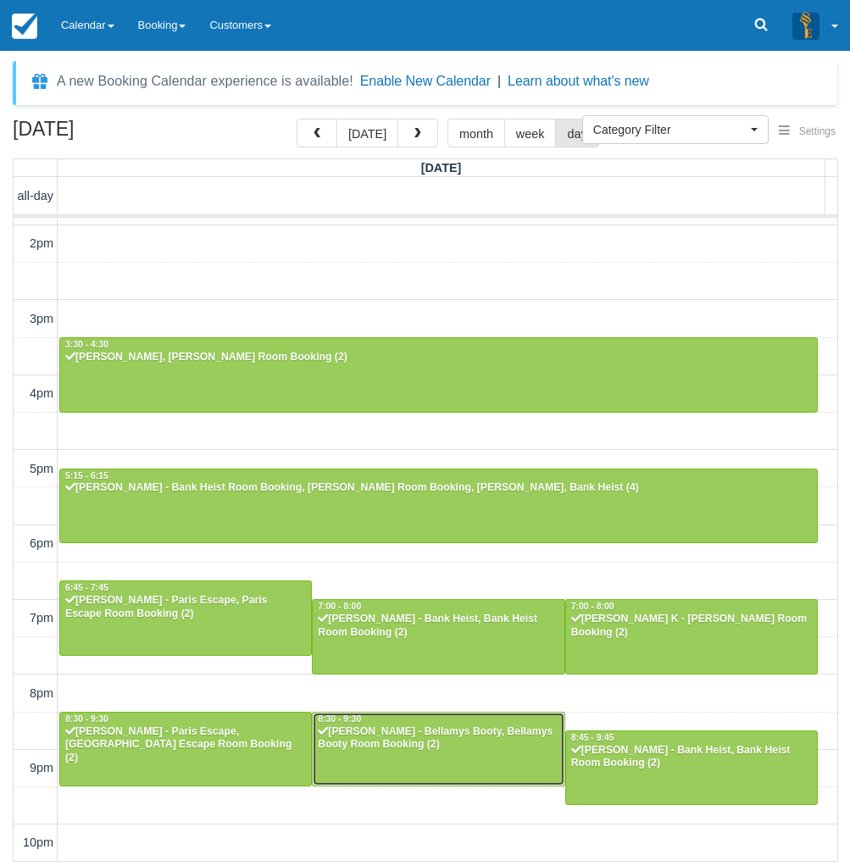
click at [397, 732] on div "Joel Phillips - Bellamys Booty, Bellamys Booty Room Booking (2)" at bounding box center [438, 738] width 242 height 27
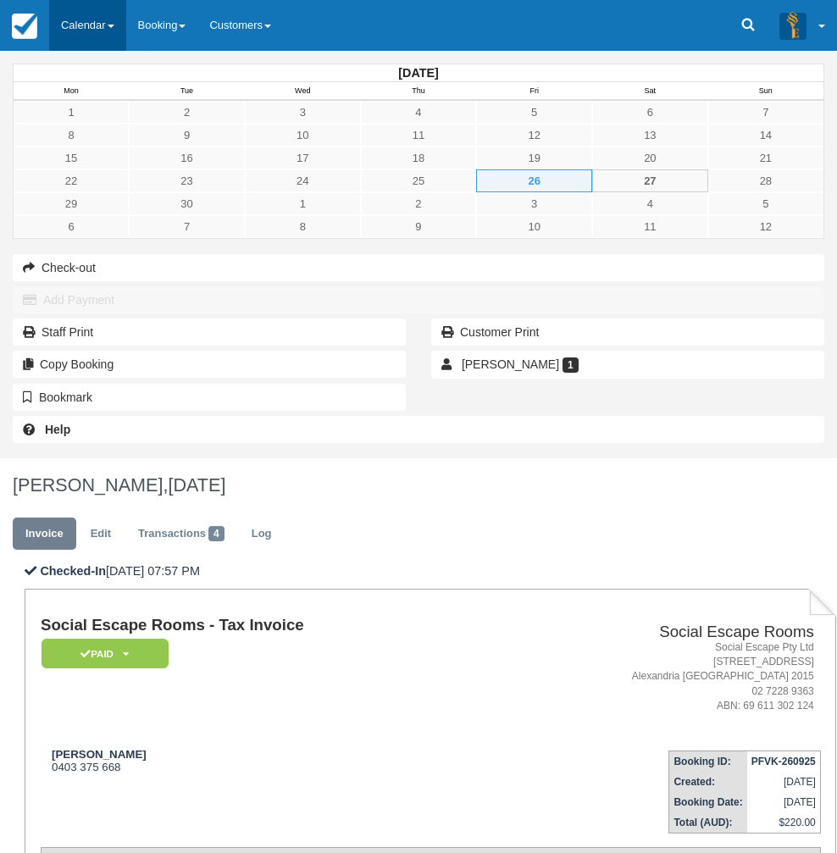
click at [94, 30] on link "Calendar" at bounding box center [87, 25] width 77 height 51
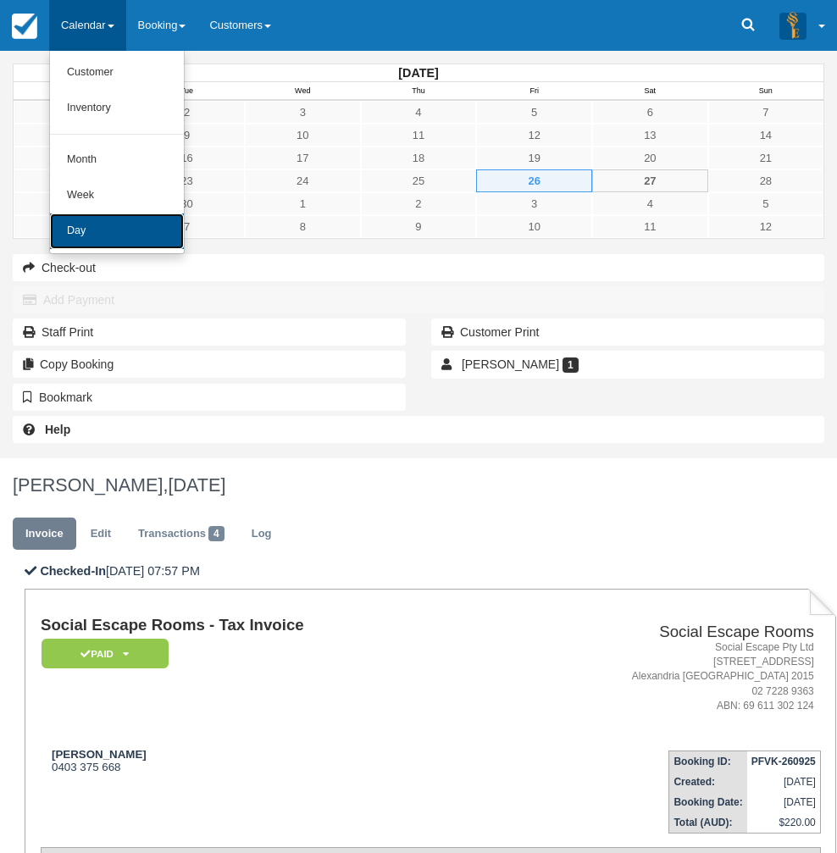
click at [104, 238] on link "Day" at bounding box center [117, 232] width 134 height 36
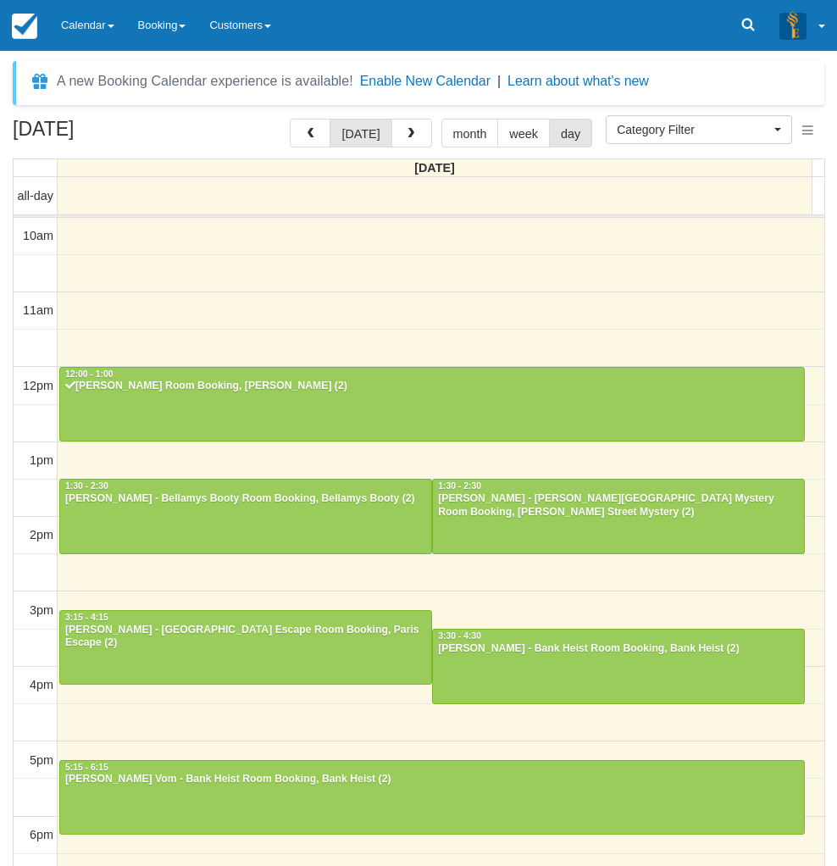
select select
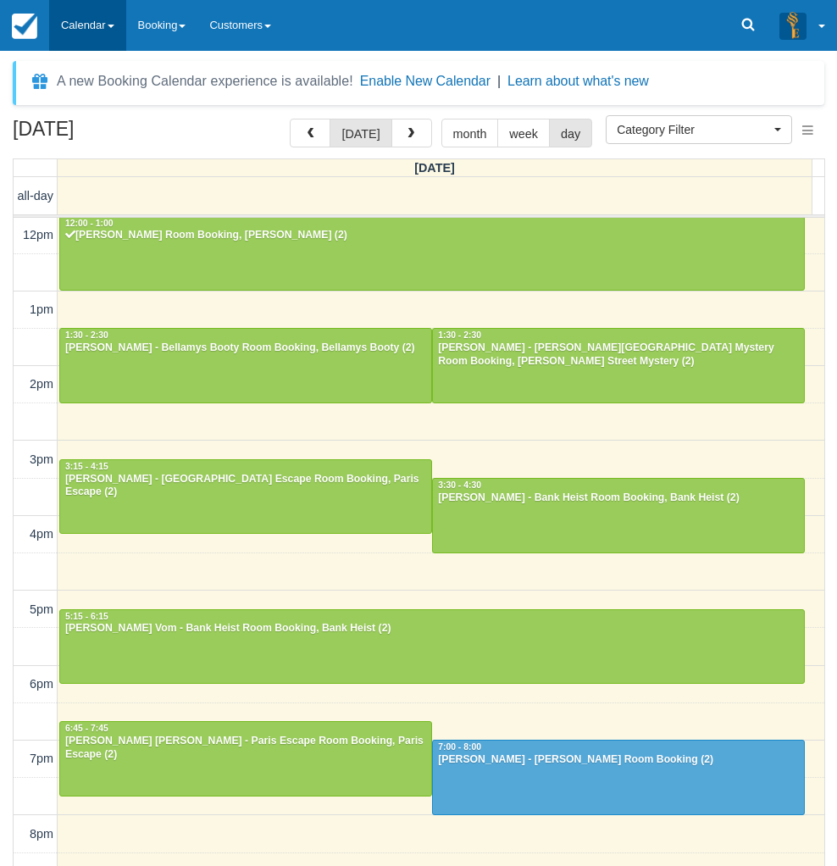
click at [86, 14] on link "Calendar" at bounding box center [87, 25] width 77 height 51
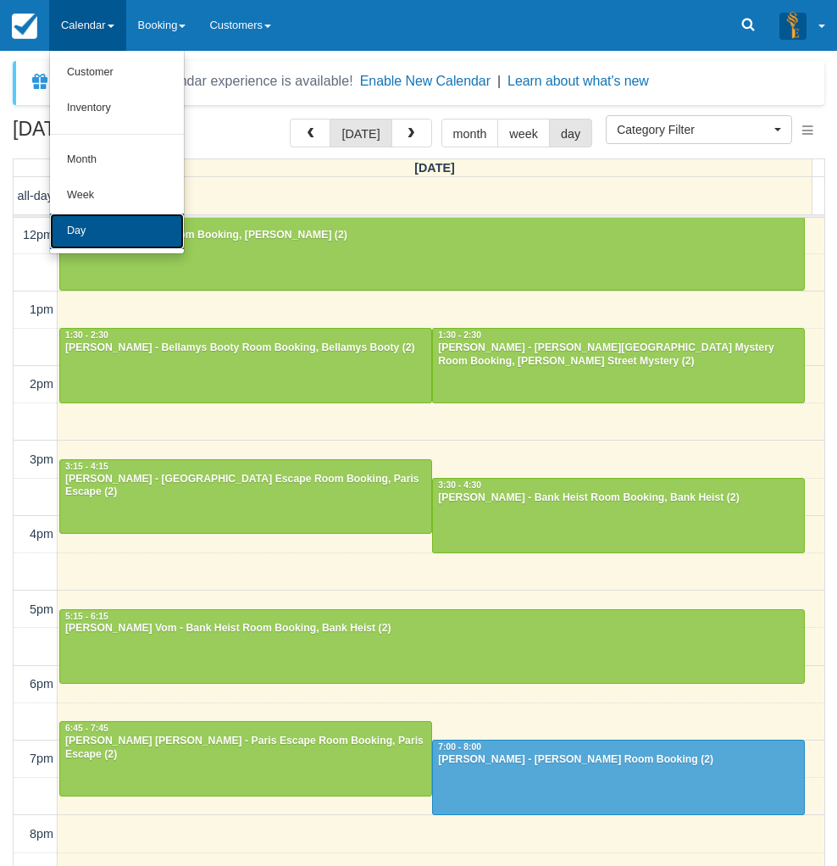
click at [92, 245] on link "Day" at bounding box center [117, 232] width 134 height 36
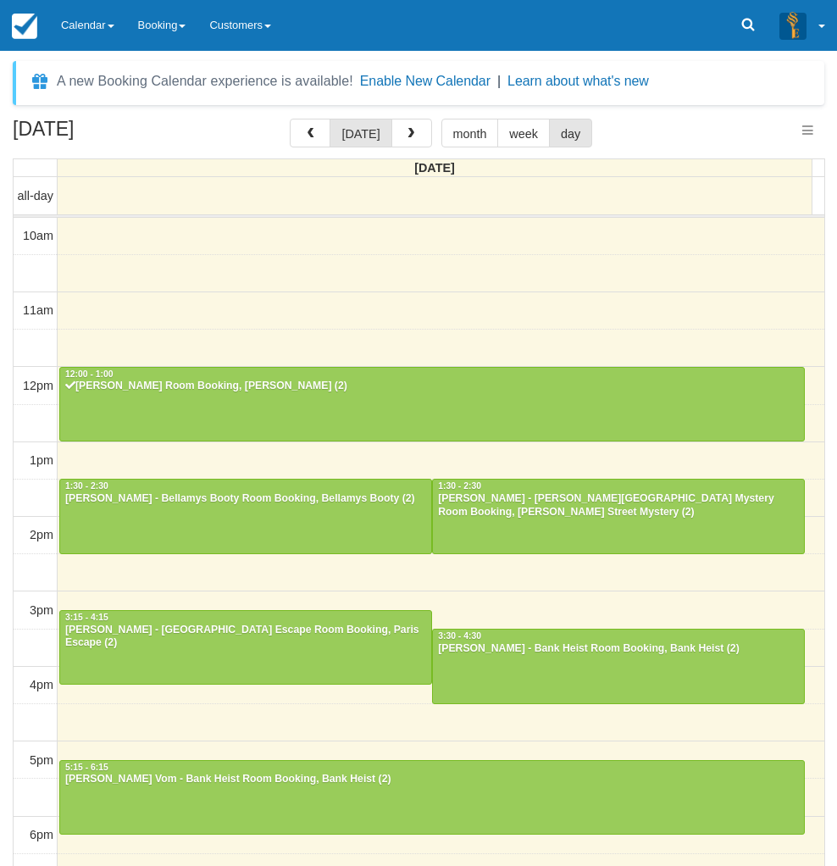
select select
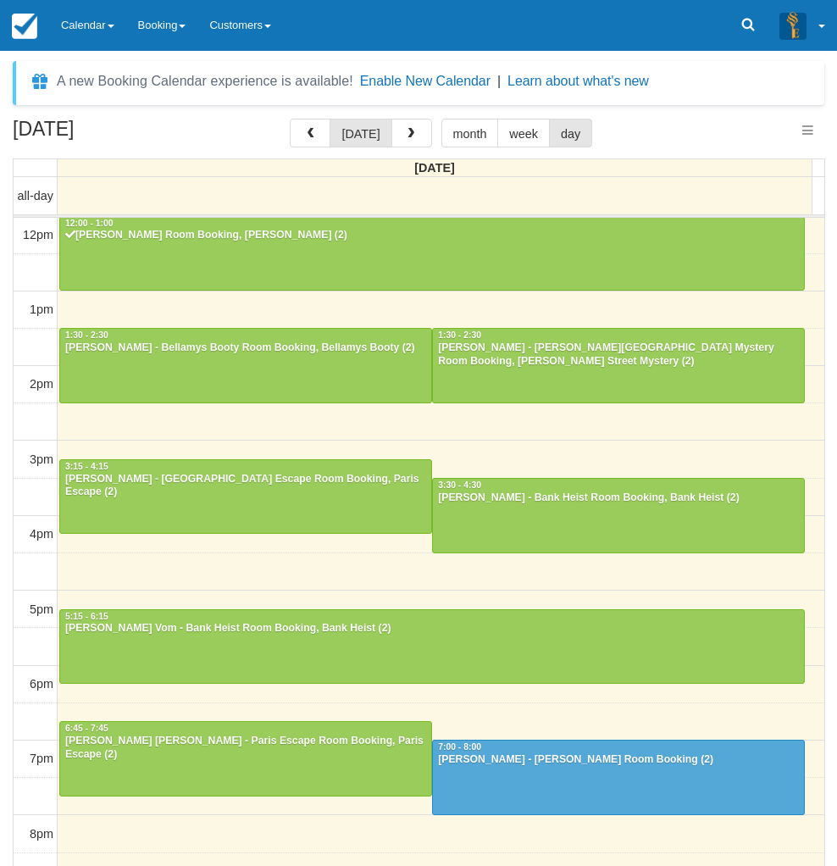
select select
click at [107, 30] on link "Calendar" at bounding box center [87, 25] width 77 height 51
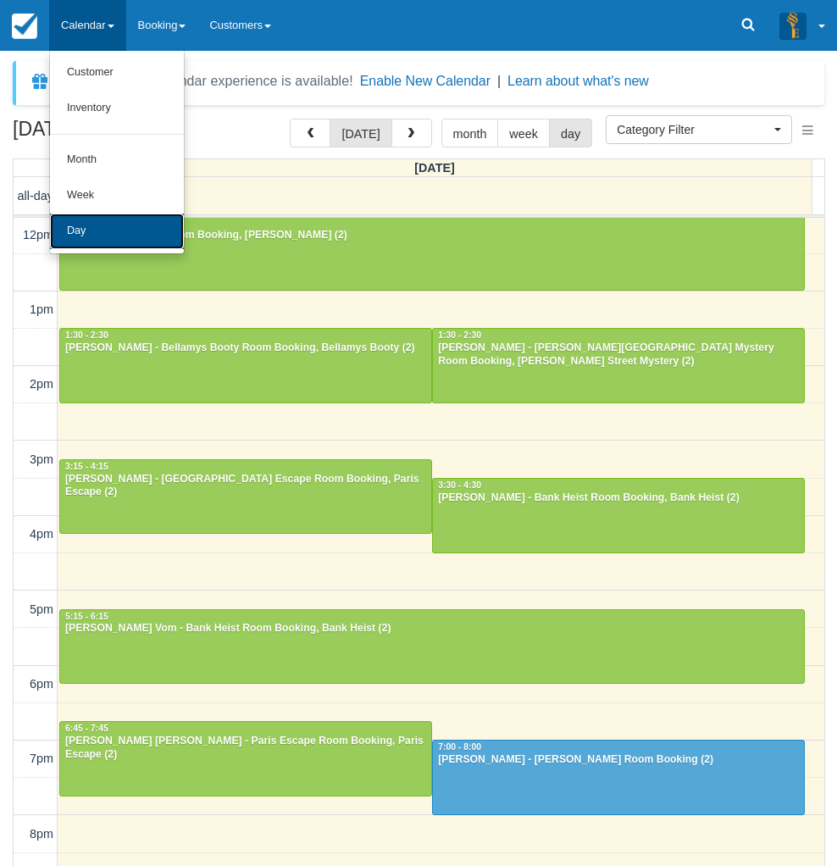
click at [121, 230] on link "Day" at bounding box center [117, 232] width 134 height 36
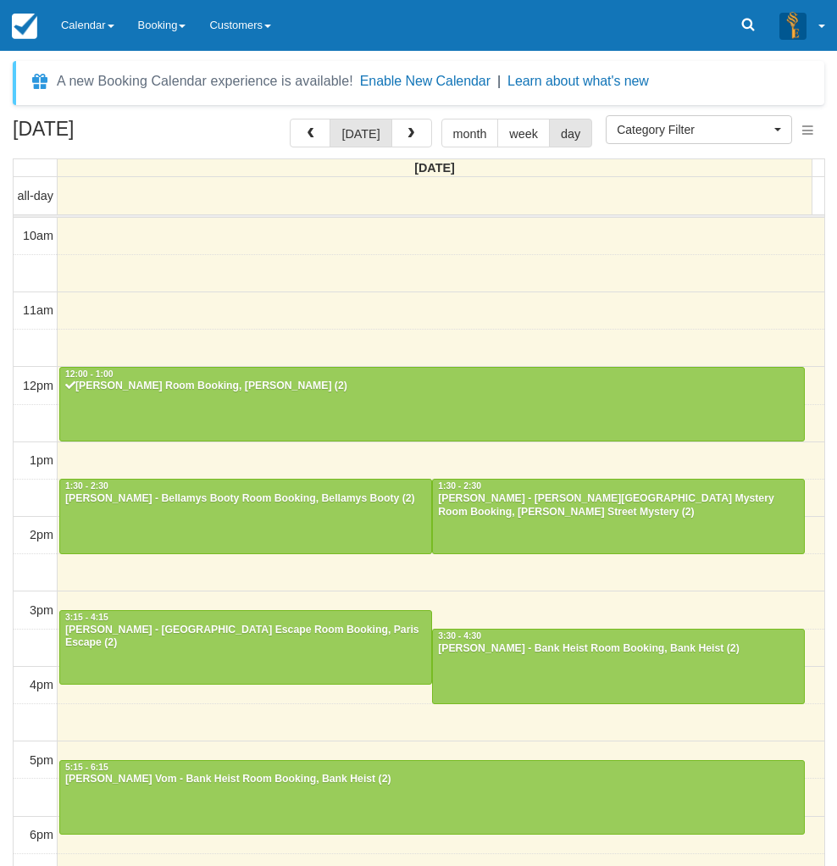
select select
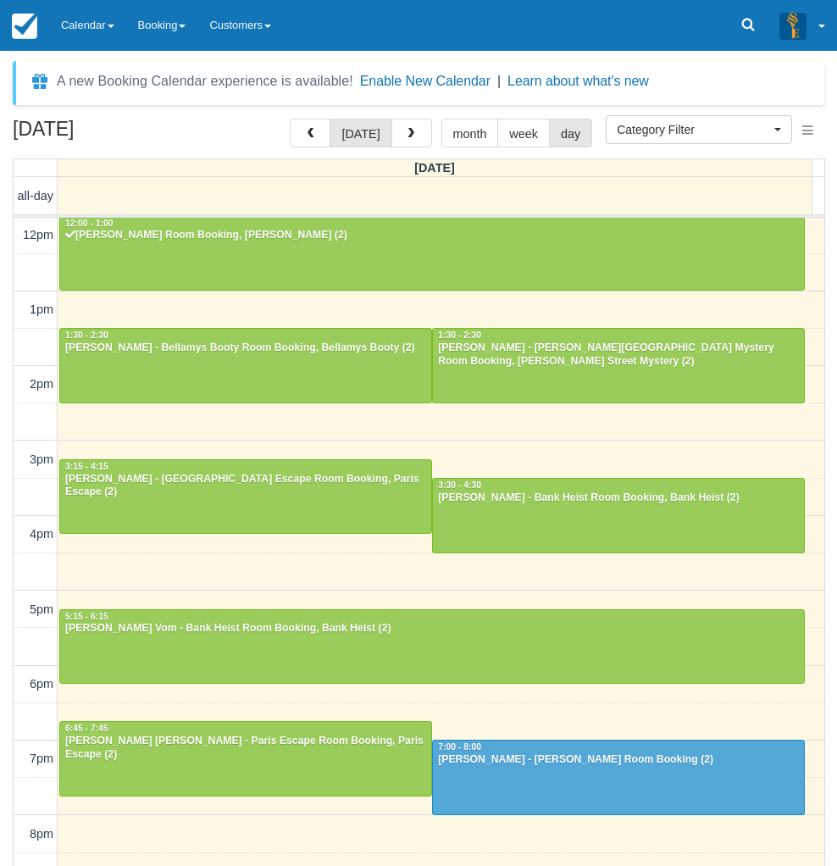
click at [9, 704] on div "September 27, 2025 today month week day Saturday all-day 10am 11am 12pm 1pm 2pm…" at bounding box center [418, 517] width 837 height 797
click at [103, 29] on link "Calendar" at bounding box center [87, 25] width 77 height 51
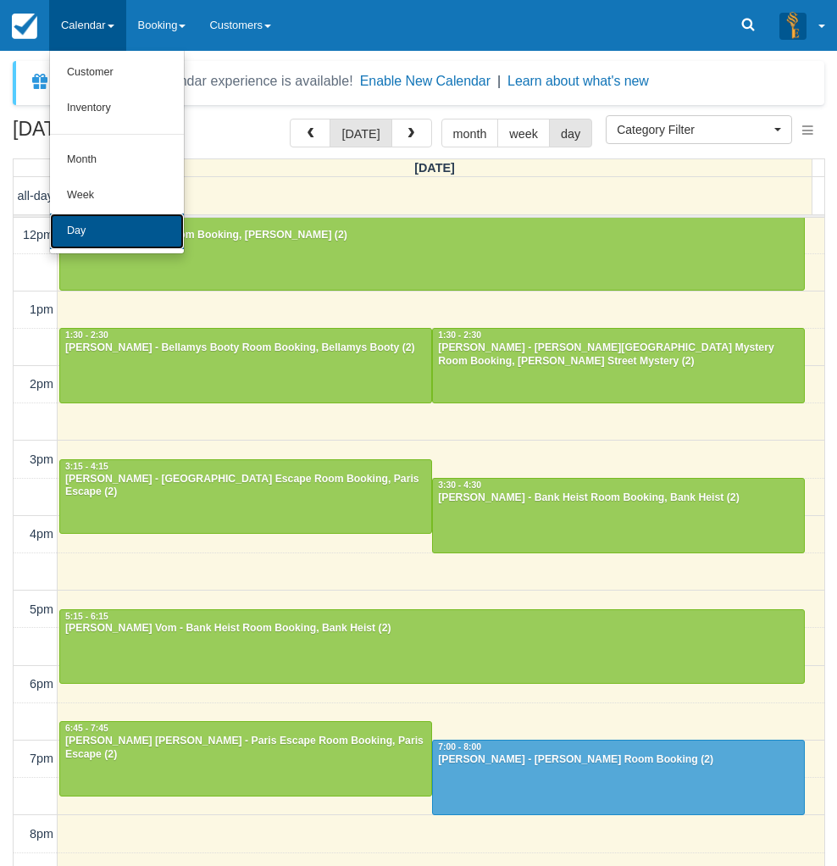
click at [108, 226] on link "Day" at bounding box center [117, 232] width 134 height 36
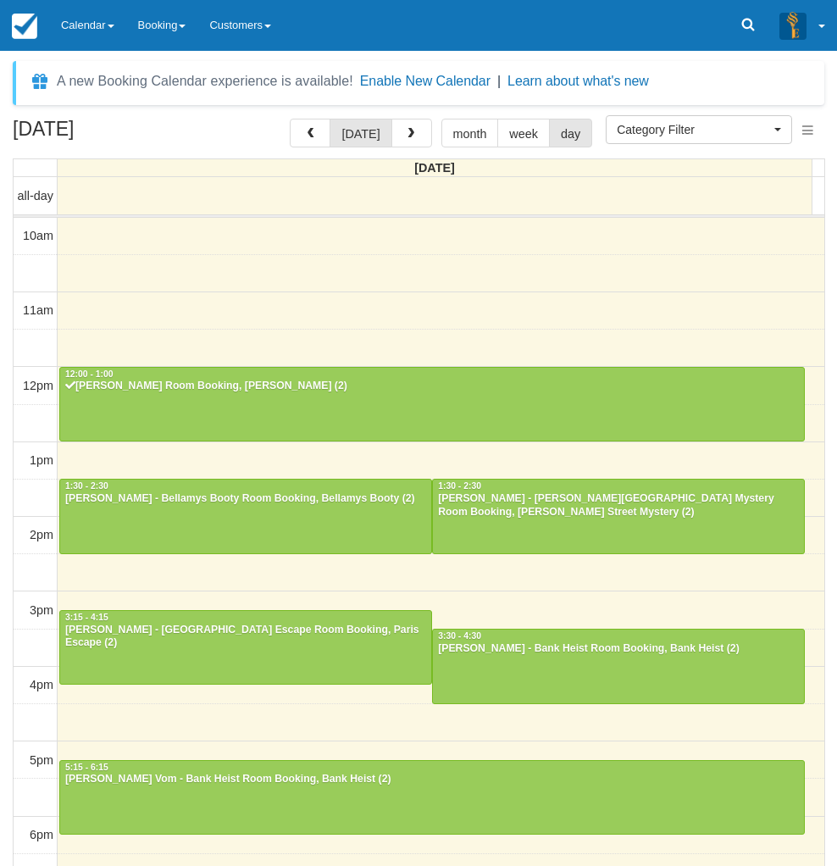
select select
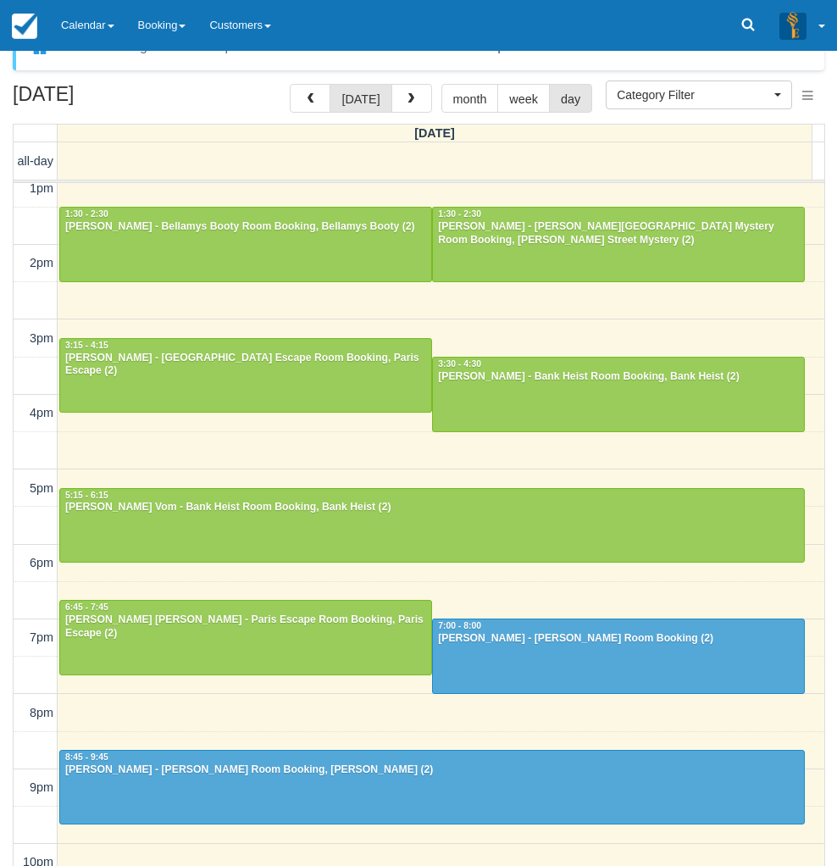
scroll to position [54, 0]
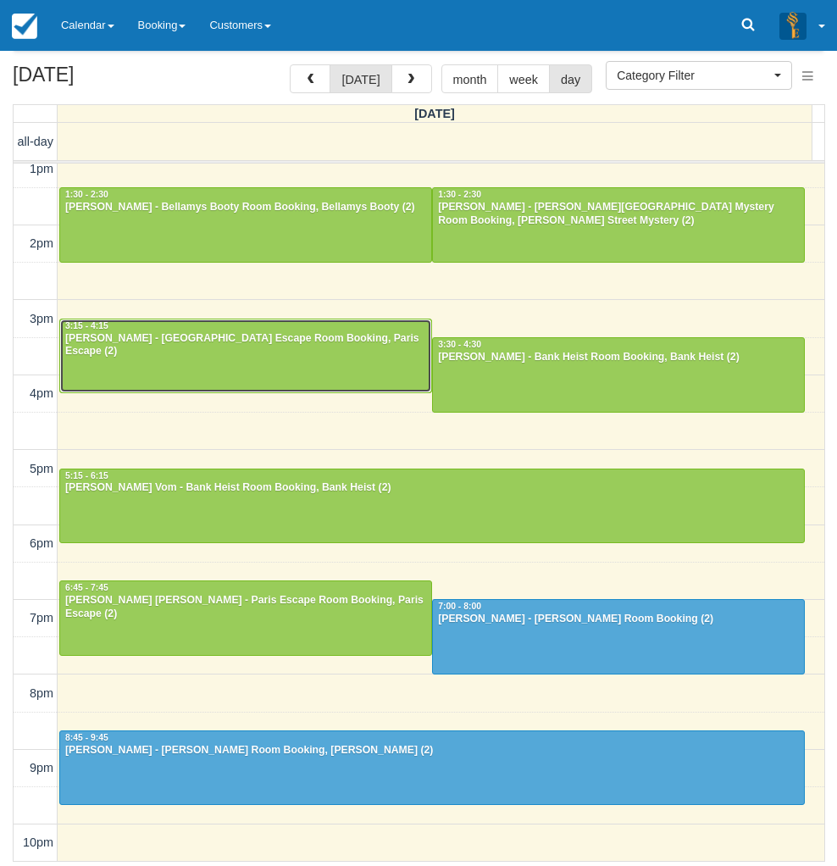
click at [272, 337] on div "[PERSON_NAME] - [GEOGRAPHIC_DATA] Escape Room Booking, Paris Escape (2)" at bounding box center [245, 345] width 363 height 27
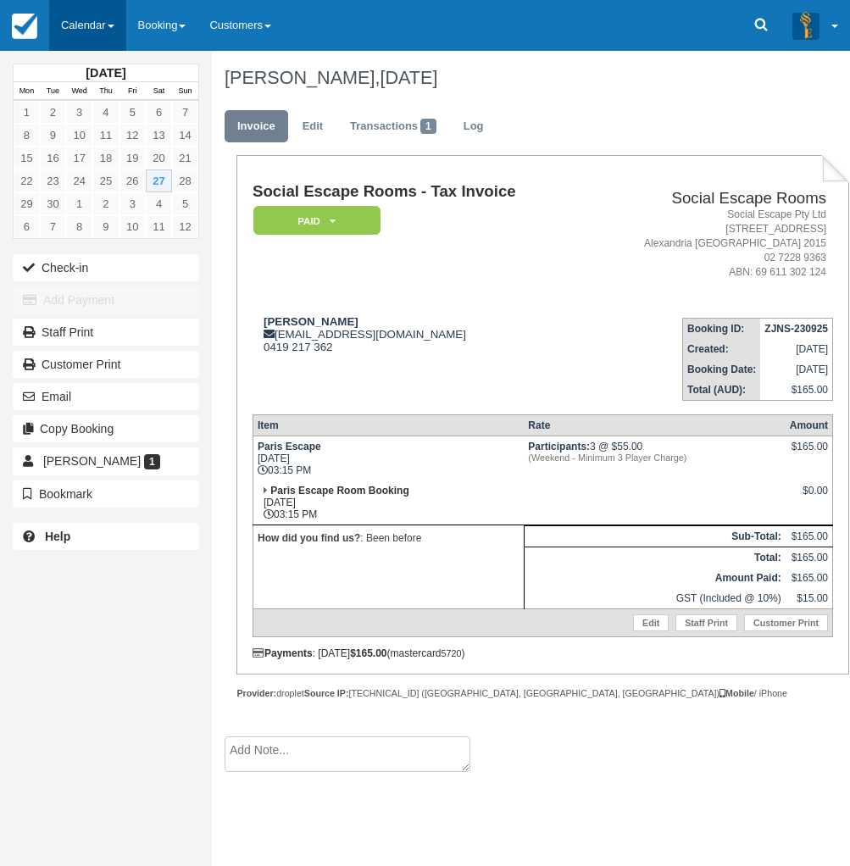
click at [114, 19] on link "Calendar" at bounding box center [87, 25] width 77 height 51
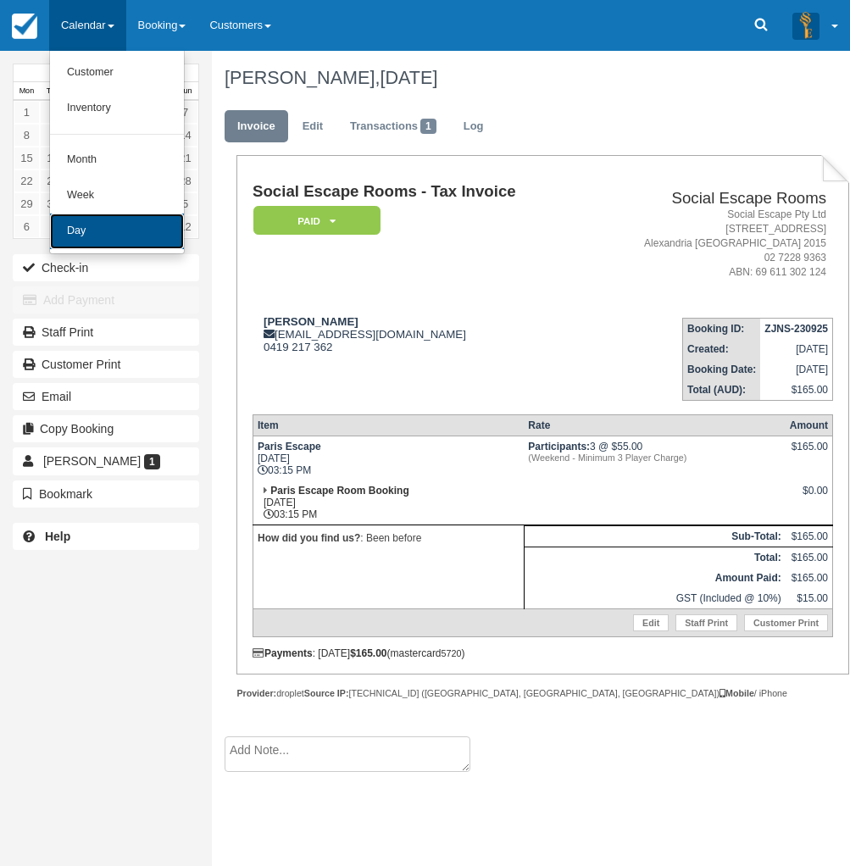
click at [114, 224] on link "Day" at bounding box center [117, 232] width 134 height 36
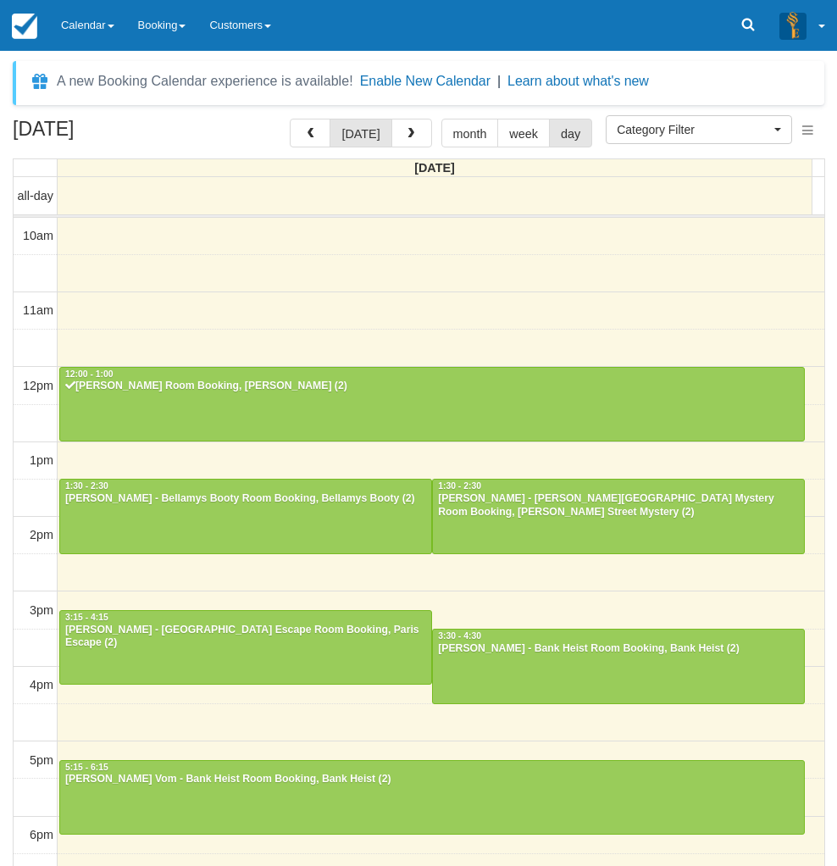
select select
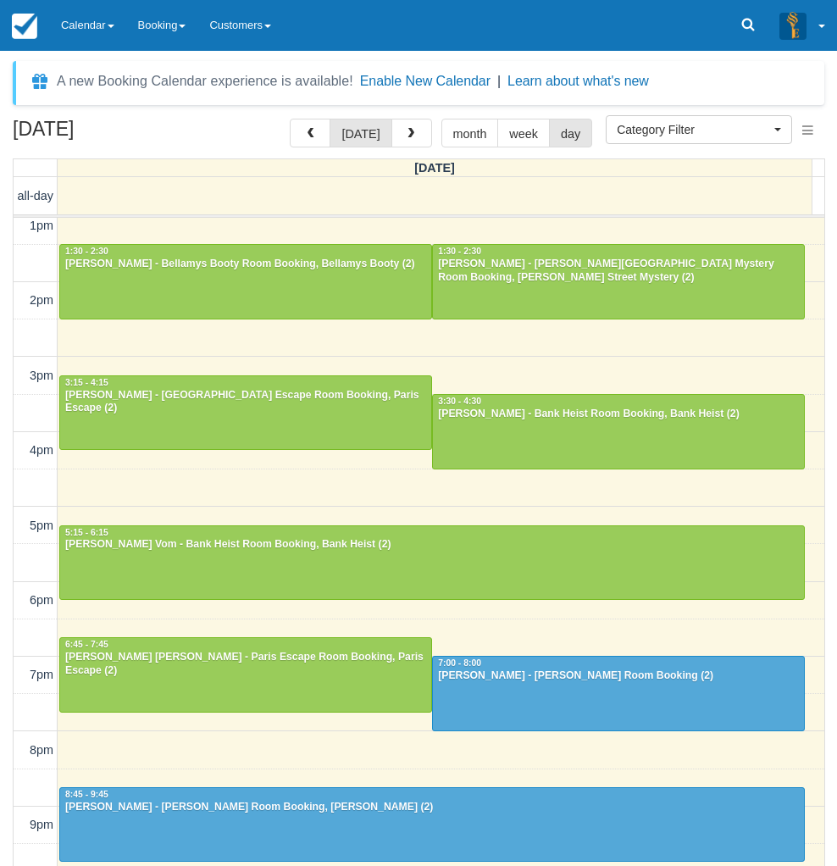
scroll to position [237, 0]
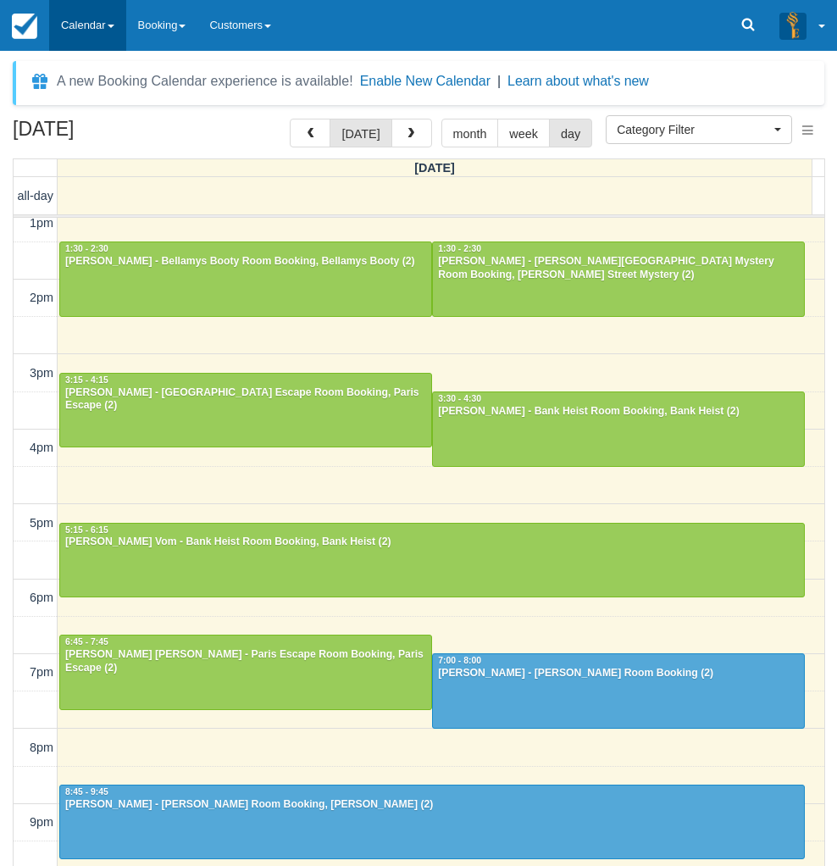
click at [89, 27] on link "Calendar" at bounding box center [87, 25] width 77 height 51
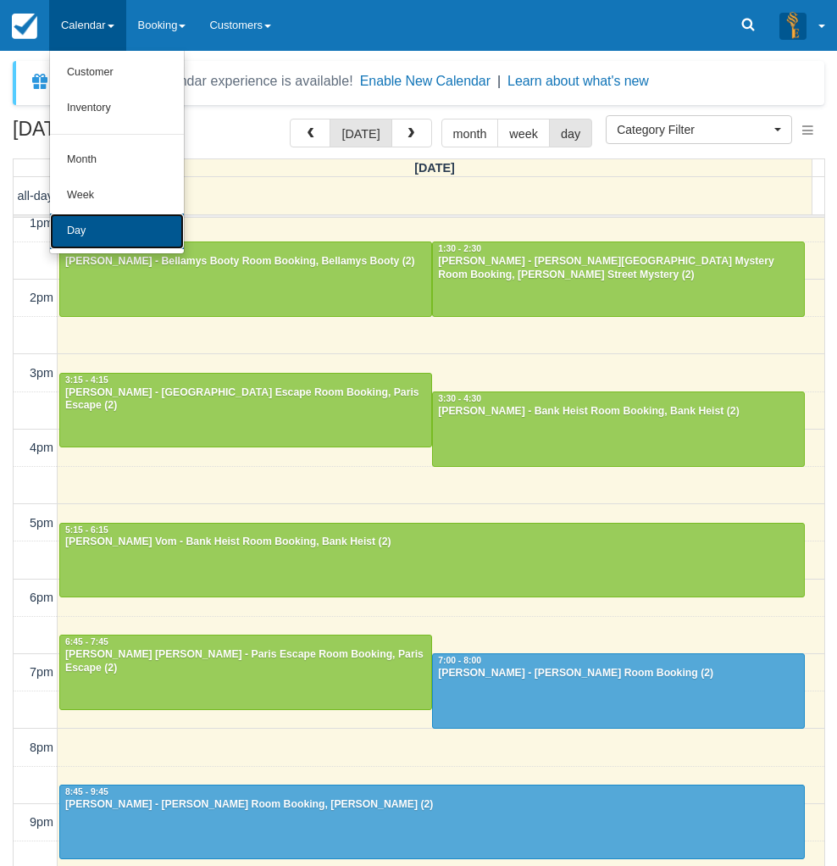
click at [101, 219] on link "Day" at bounding box center [117, 232] width 134 height 36
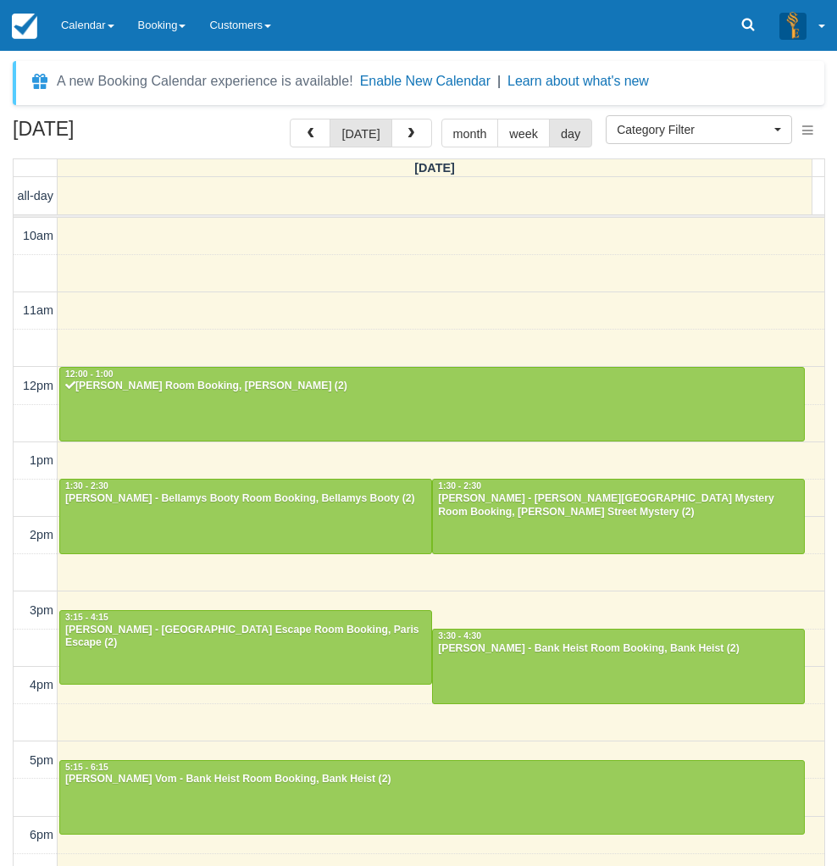
select select
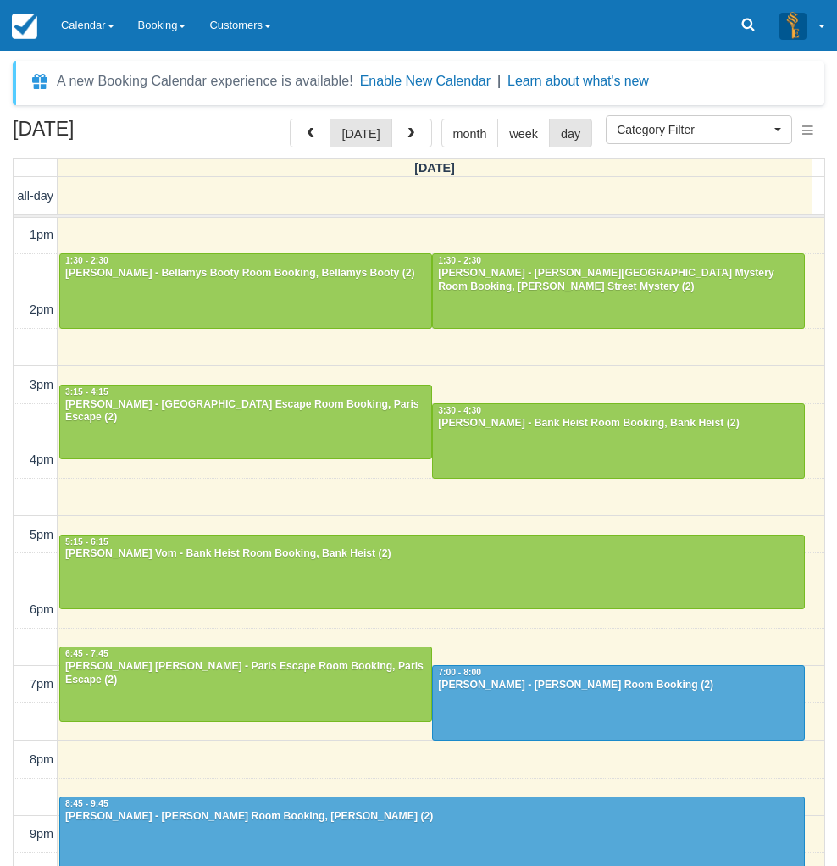
click at [14, 680] on td "all-day 10am 11am 12pm 1pm 2pm 3pm 4pm 5pm 6pm 7pm 8pm 9pm 10pm 12:00 - 1:00 [P…" at bounding box center [420, 546] width 812 height 739
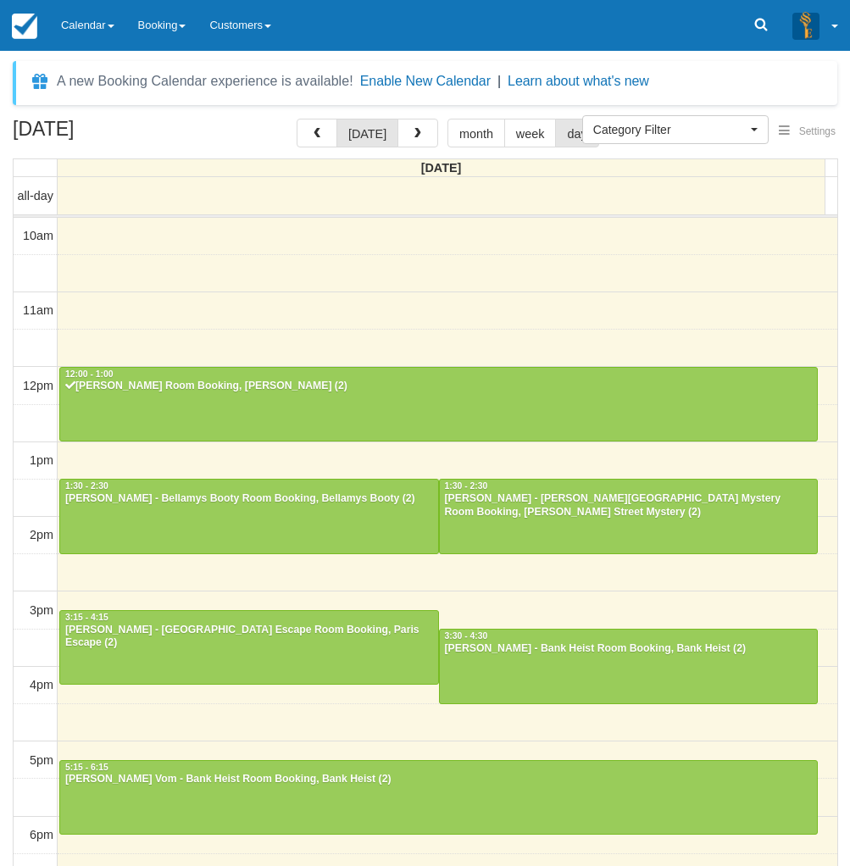
select select
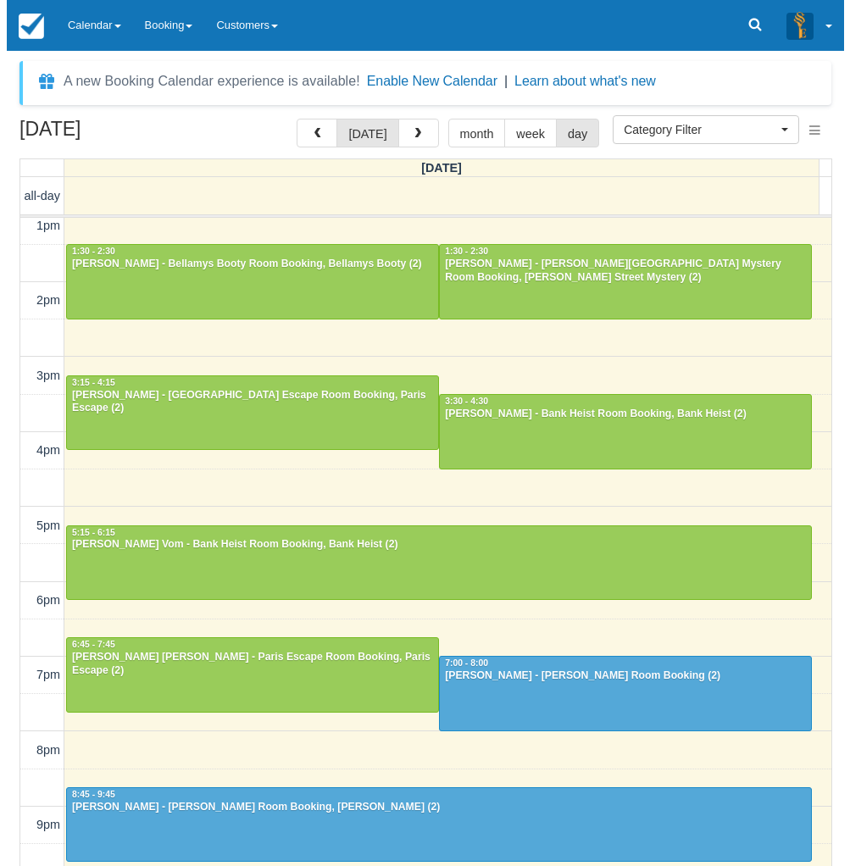
scroll to position [237, 0]
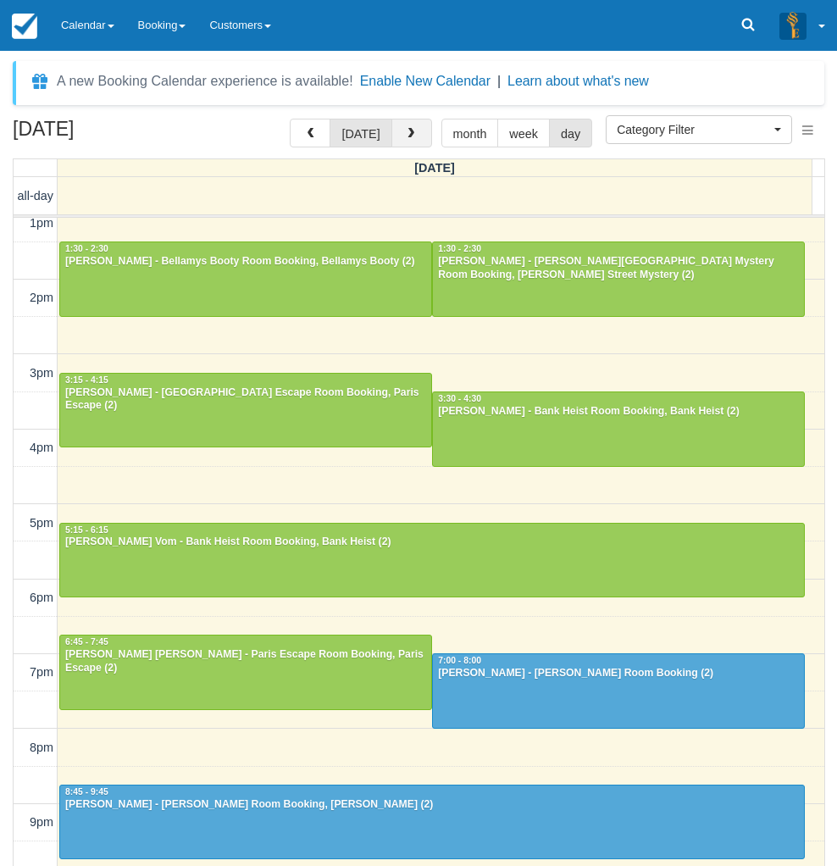
click at [407, 130] on span "button" at bounding box center [411, 134] width 12 height 12
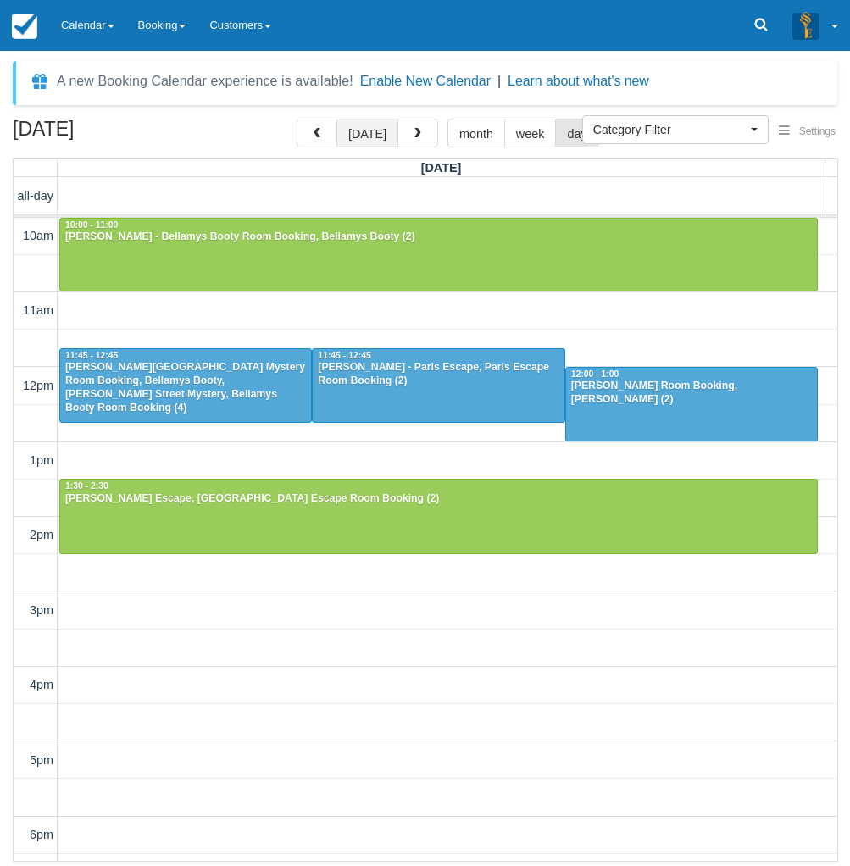
click at [374, 121] on button "[DATE]" at bounding box center [367, 133] width 62 height 29
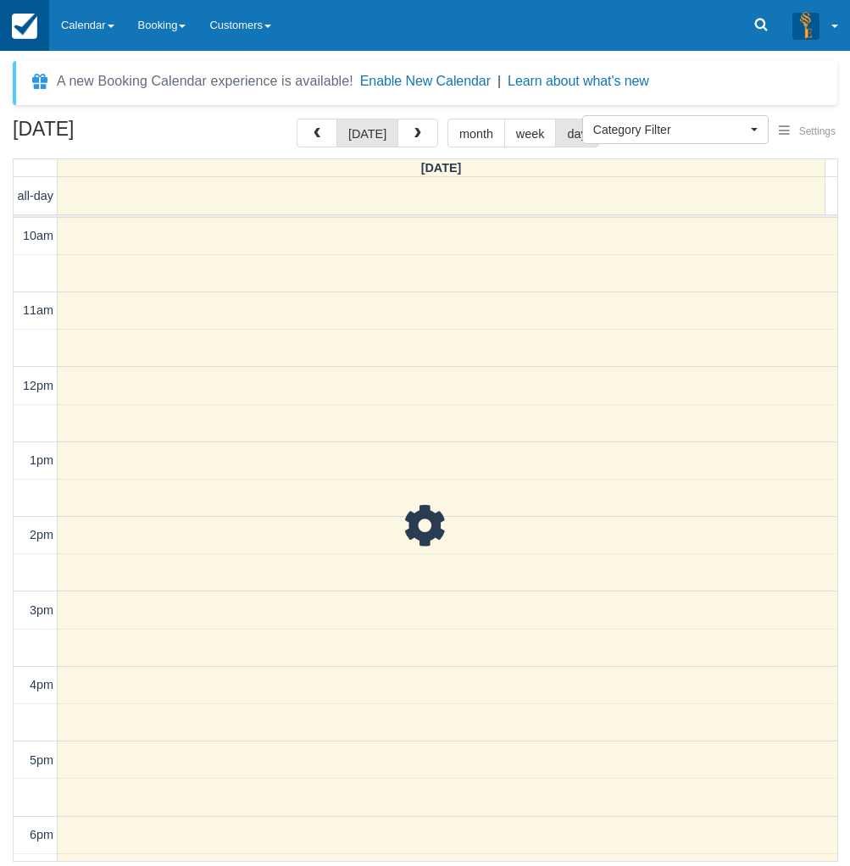
scroll to position [225, 0]
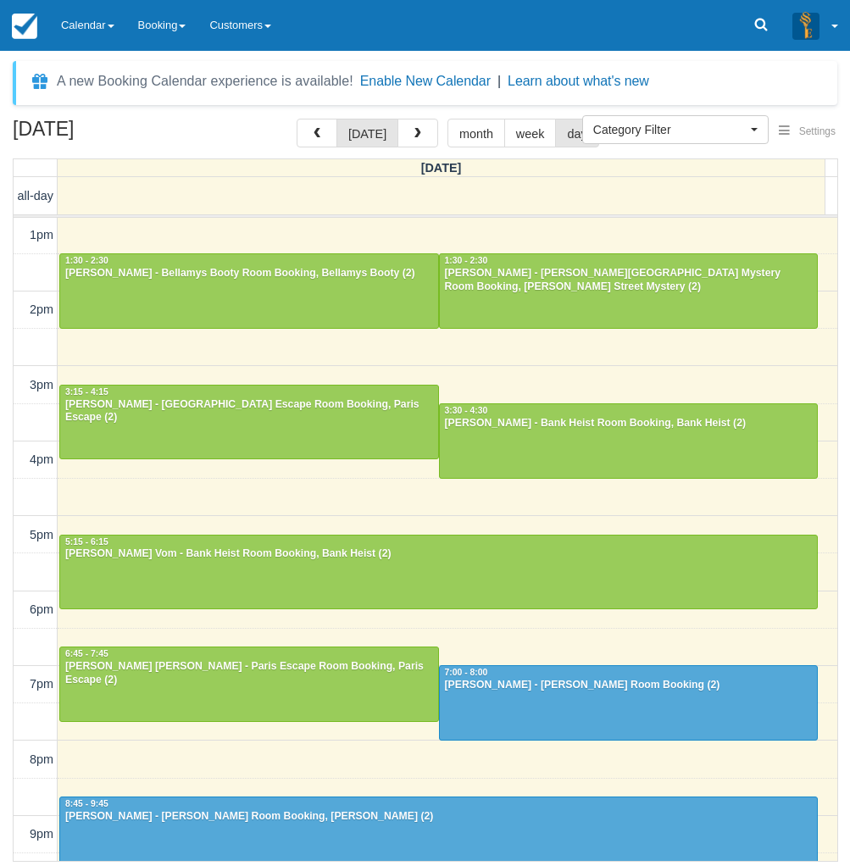
click at [14, 664] on td at bounding box center [36, 646] width 44 height 37
click at [415, 133] on span "button" at bounding box center [418, 134] width 12 height 12
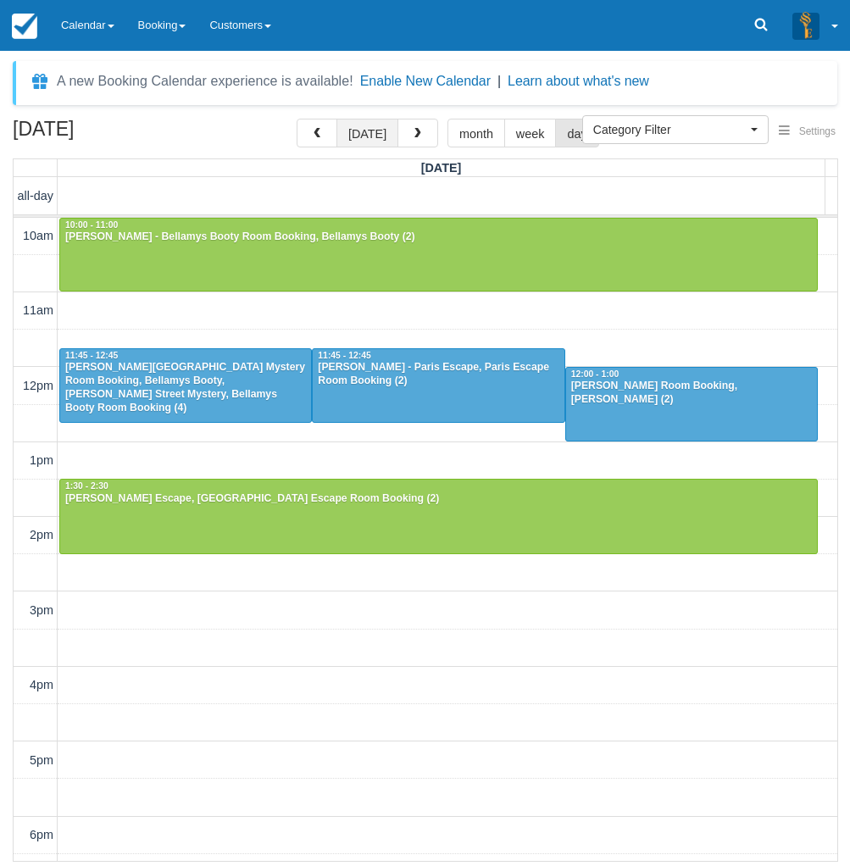
click at [372, 143] on button "[DATE]" at bounding box center [367, 133] width 62 height 29
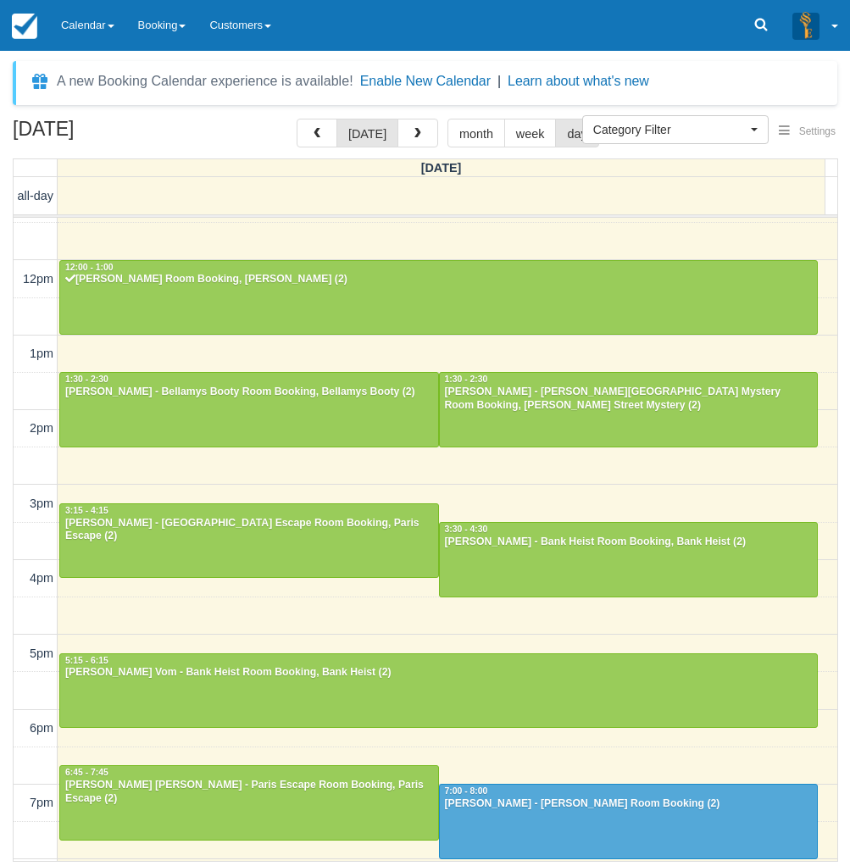
scroll to position [292, 0]
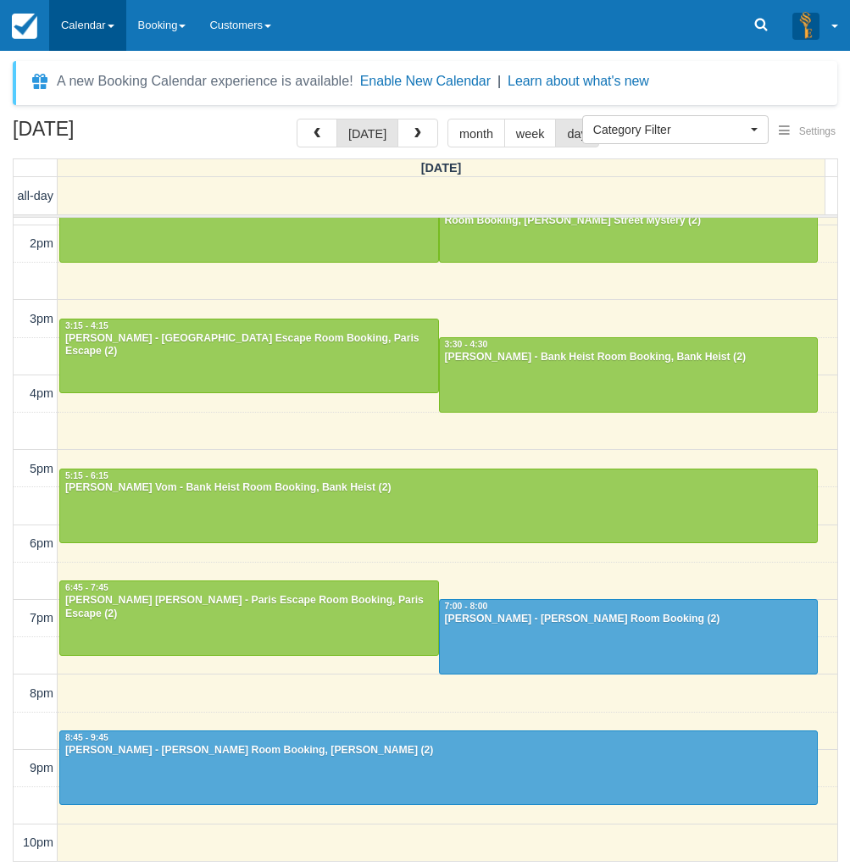
click at [97, 24] on link "Calendar" at bounding box center [87, 25] width 77 height 51
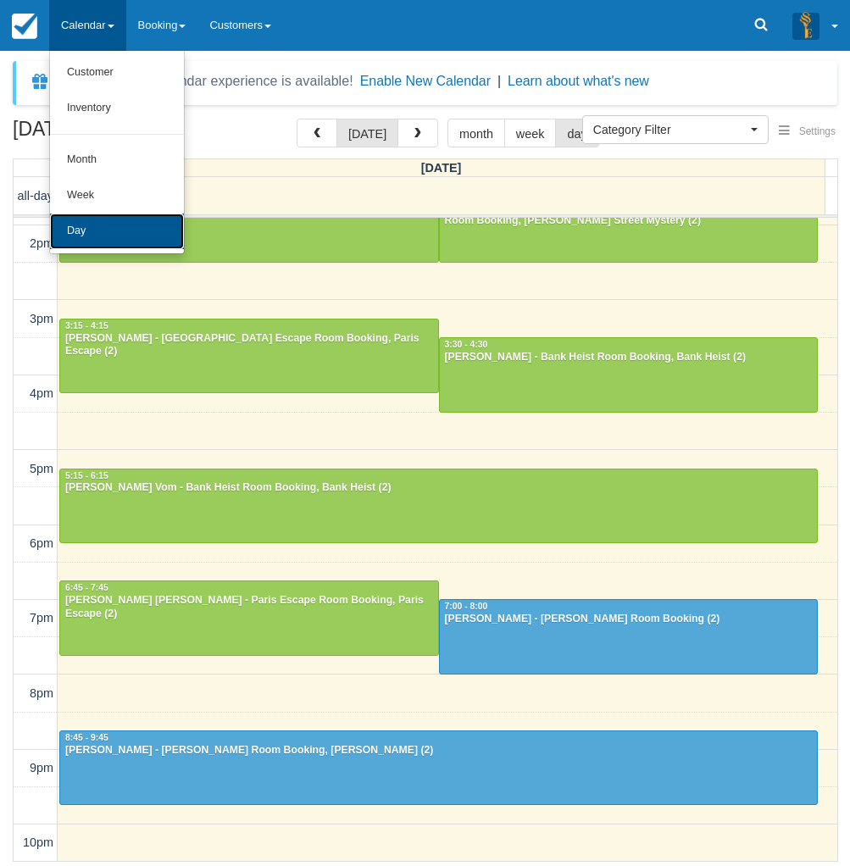
click at [81, 225] on link "Day" at bounding box center [117, 232] width 134 height 36
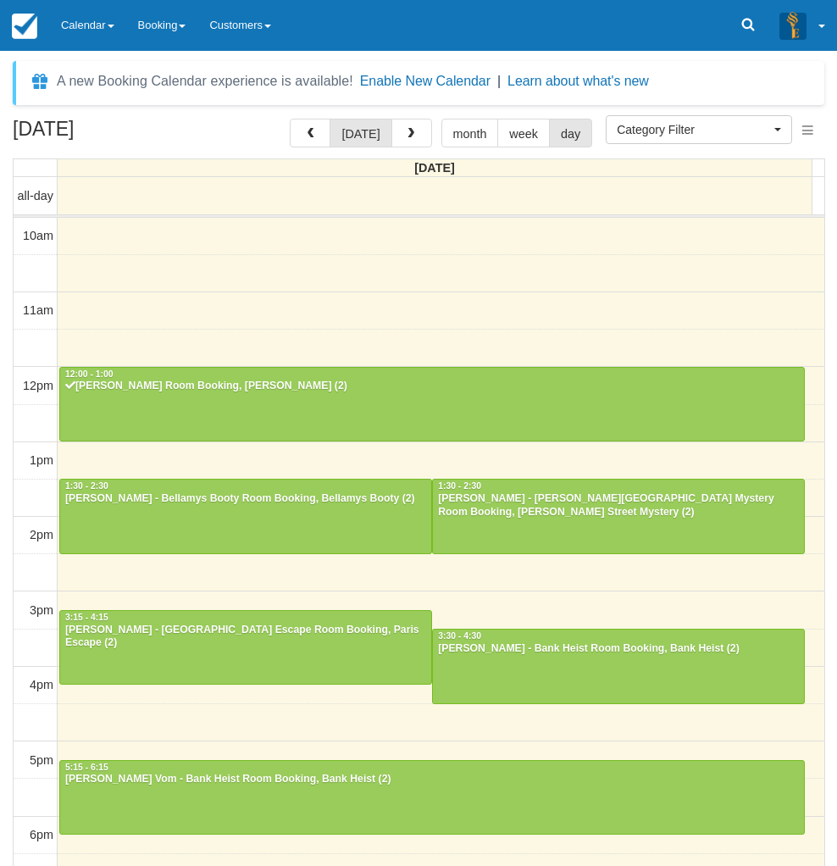
select select
